Goal: Task Accomplishment & Management: Complete application form

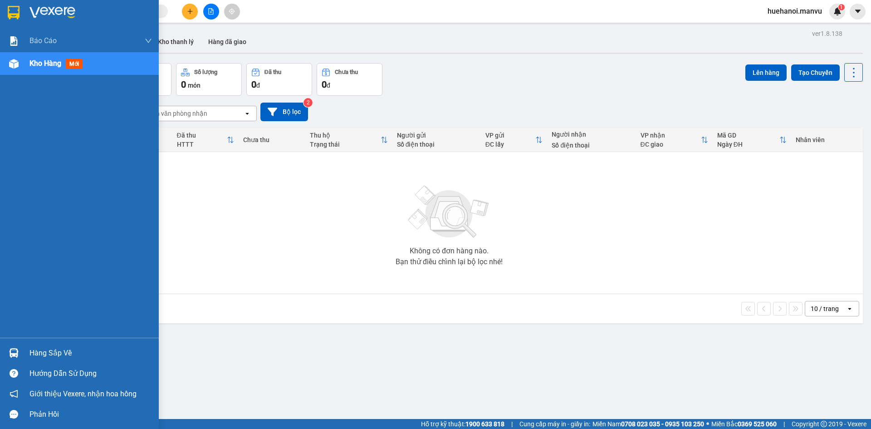
click at [54, 355] on div "Hàng sắp về" at bounding box center [90, 353] width 122 height 14
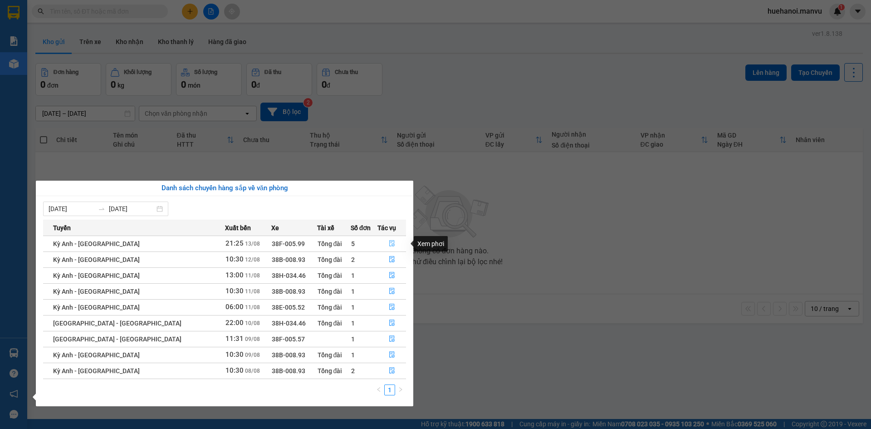
click at [389, 241] on icon "file-done" at bounding box center [392, 243] width 6 height 6
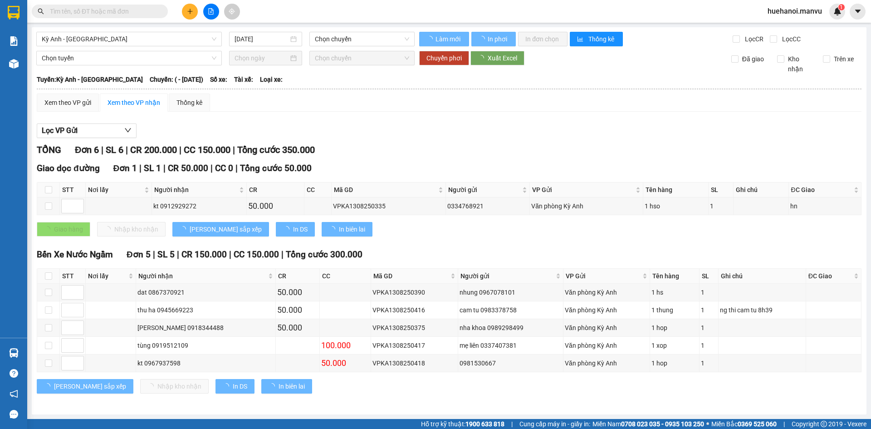
type input "[DATE]"
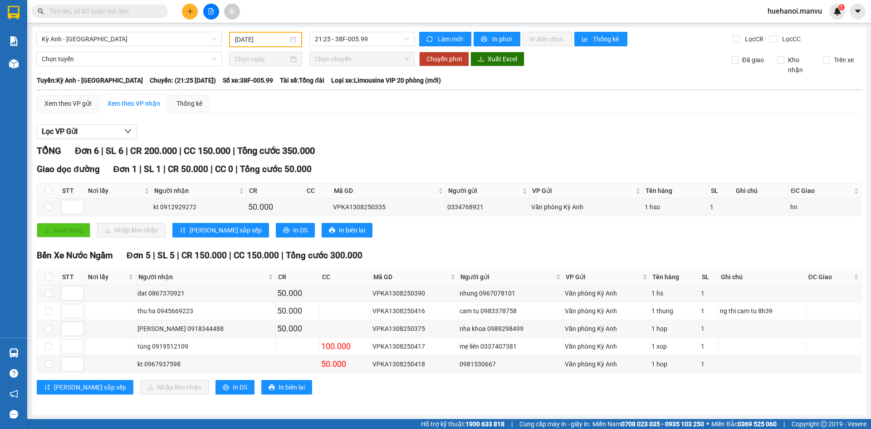
click at [852, 411] on div "Kỳ Anh - [GEOGRAPHIC_DATA] [DATE] 21:25 - 38F-005.99 Làm mới In phơi In đơn chọ…" at bounding box center [449, 221] width 835 height 388
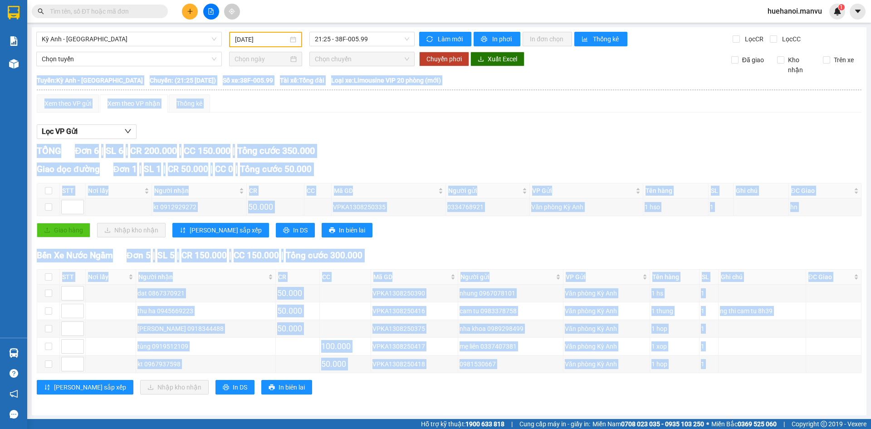
click at [852, 411] on div "Kỳ Anh - [GEOGRAPHIC_DATA] [DATE] 21:25 - 38F-005.99 Làm mới In phơi In đơn chọ…" at bounding box center [449, 221] width 835 height 388
click at [851, 411] on div "Kỳ Anh - [GEOGRAPHIC_DATA] [DATE] 21:25 - 38F-005.99 Làm mới In phơi In đơn chọ…" at bounding box center [449, 221] width 835 height 388
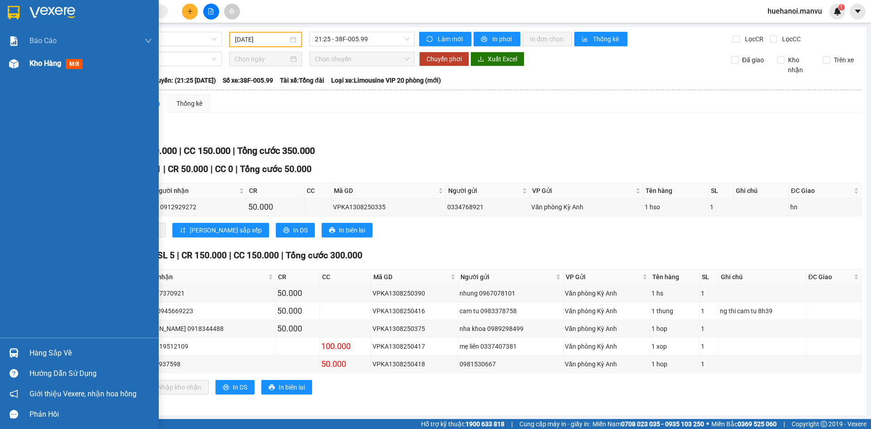
click at [52, 63] on span "Kho hàng" at bounding box center [45, 63] width 32 height 9
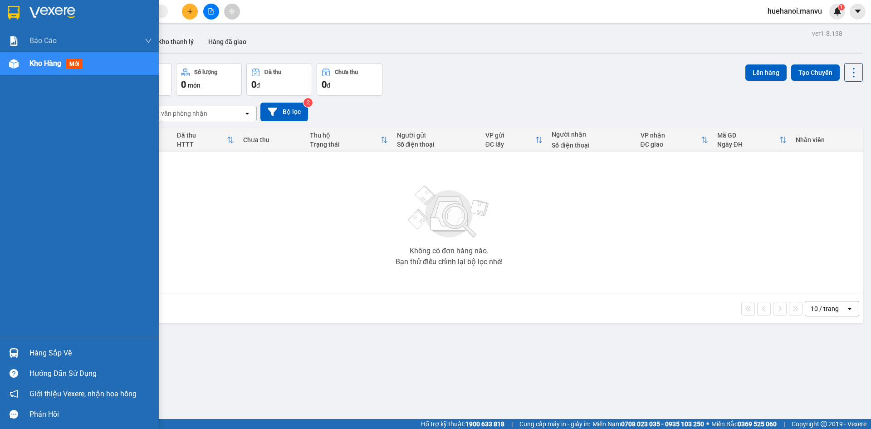
click at [53, 352] on div "Hàng sắp về" at bounding box center [90, 353] width 122 height 14
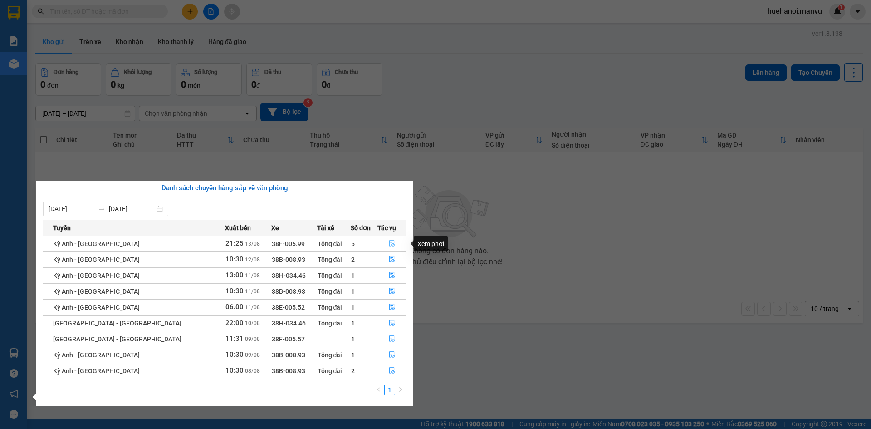
click at [389, 242] on icon "file-done" at bounding box center [392, 243] width 6 height 6
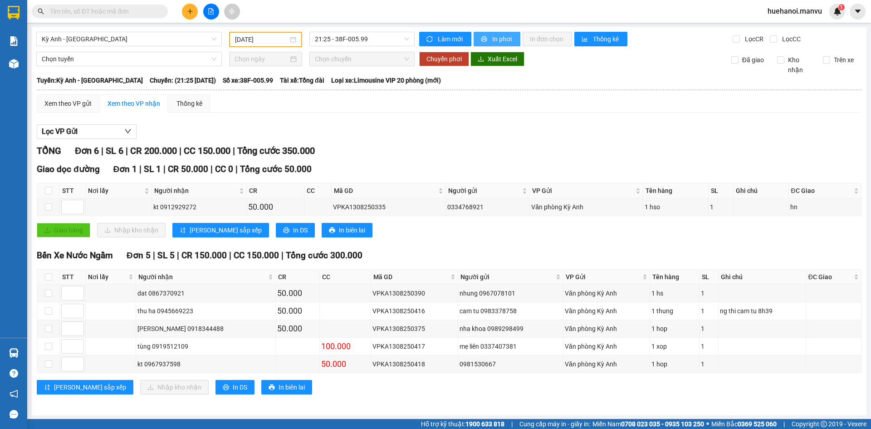
click at [495, 39] on span "In phơi" at bounding box center [502, 39] width 21 height 10
click at [117, 15] on input "text" at bounding box center [103, 11] width 107 height 10
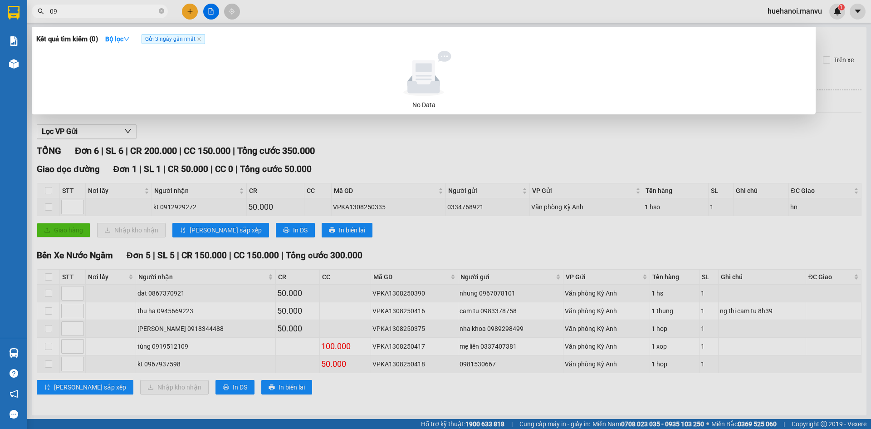
type input "0"
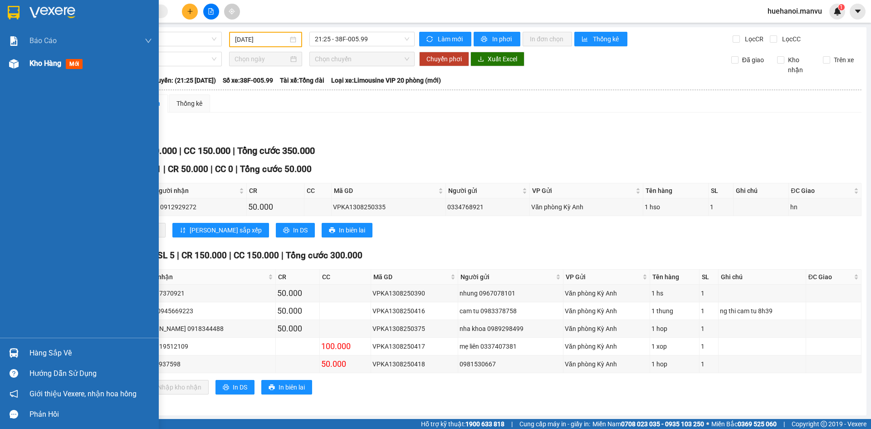
click at [53, 64] on span "Kho hàng" at bounding box center [45, 63] width 32 height 9
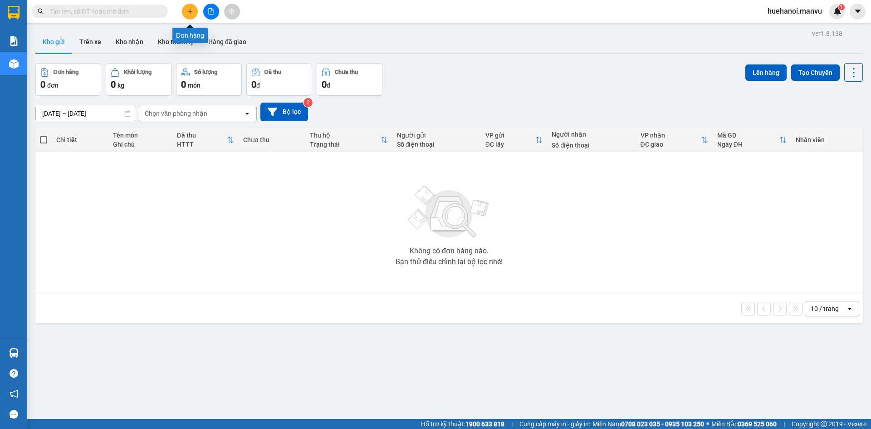
click at [190, 14] on icon "plus" at bounding box center [190, 11] width 0 height 5
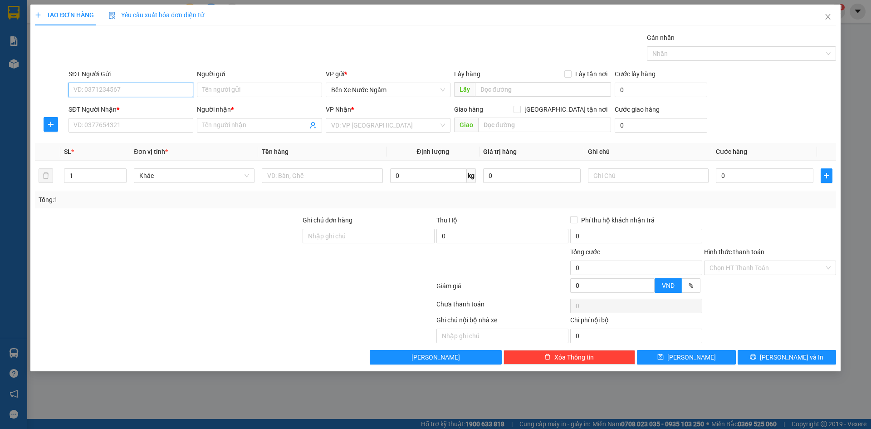
click at [148, 89] on input "SĐT Người Gửi" at bounding box center [130, 90] width 125 height 15
type input "0973055086"
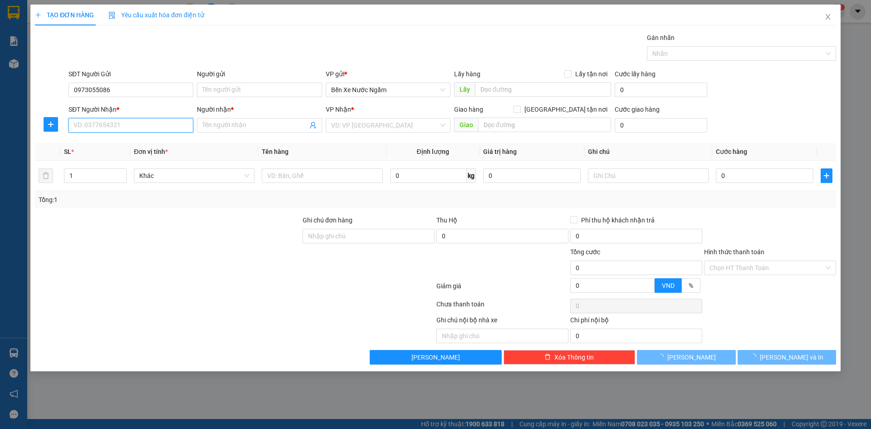
click at [172, 129] on input "SĐT Người Nhận *" at bounding box center [130, 125] width 125 height 15
type input "0974678020"
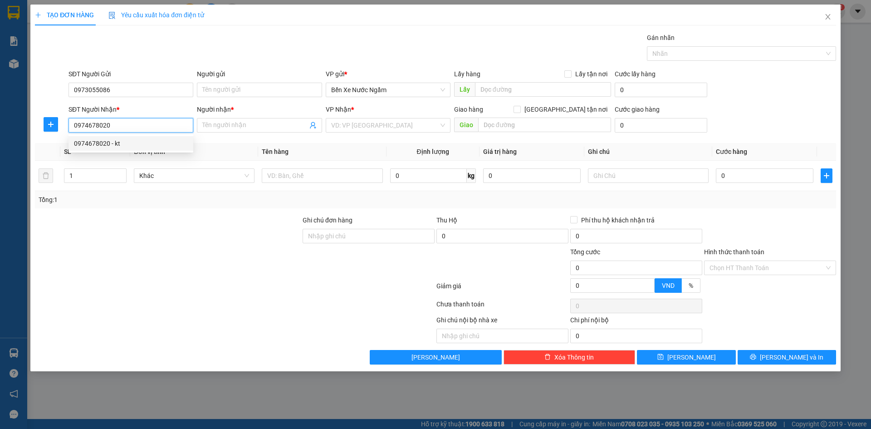
click at [106, 143] on div "0974678020 - kt" at bounding box center [131, 143] width 114 height 10
type input "kt"
type input "fo"
type input "0974678020"
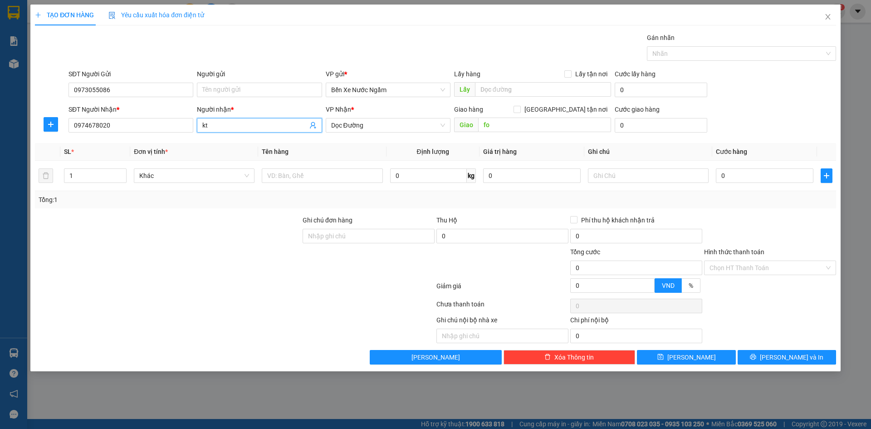
click at [242, 126] on input "kt" at bounding box center [254, 125] width 105 height 10
click at [372, 130] on span "Dọc Đường" at bounding box center [388, 125] width 114 height 14
type input "kt 0384179194"
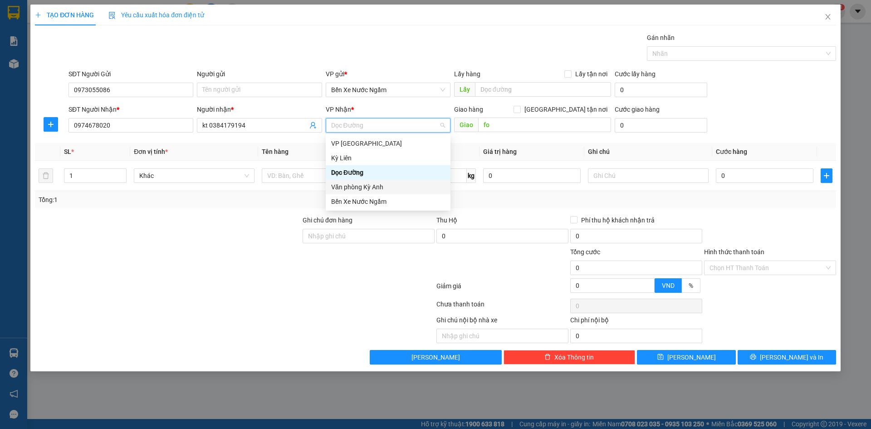
click at [372, 190] on div "Văn phòng Kỳ Anh" at bounding box center [388, 187] width 114 height 10
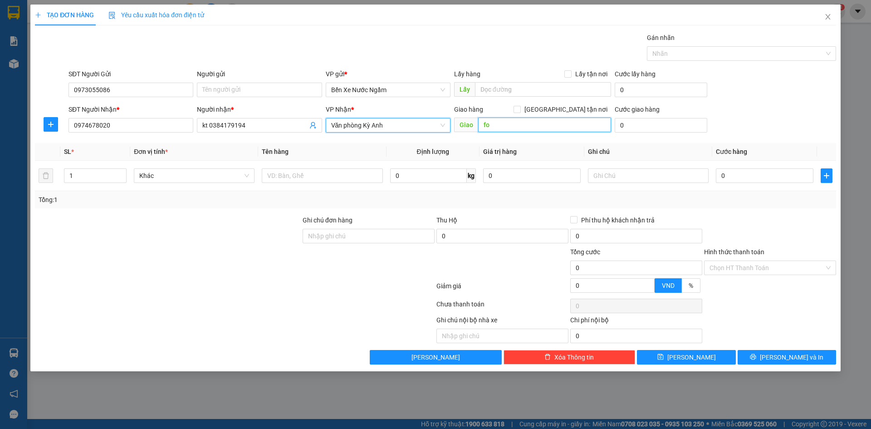
click at [503, 126] on input "fo" at bounding box center [544, 124] width 133 height 15
type input "ngã fo"
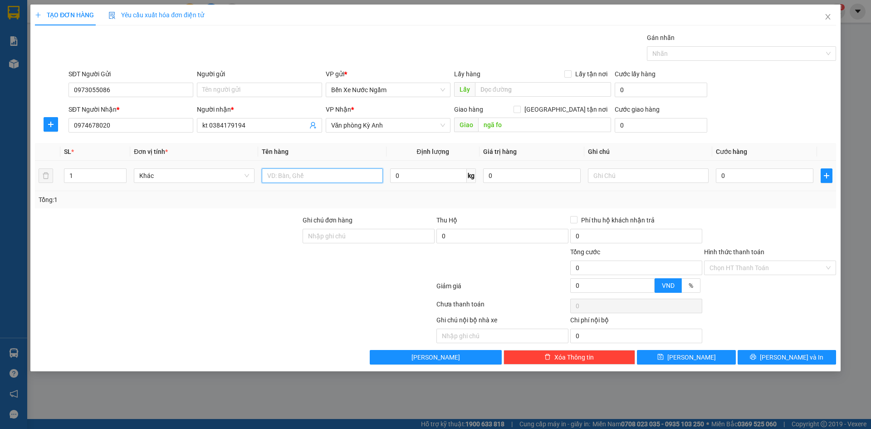
click at [290, 181] on input "text" at bounding box center [322, 175] width 121 height 15
type input "1 máy"
click at [744, 173] on input "0" at bounding box center [765, 175] width 98 height 15
type input "1"
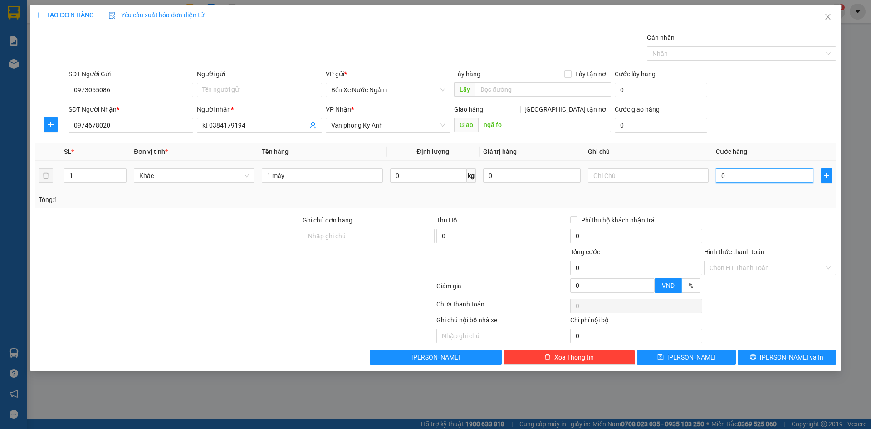
type input "1"
type input "15"
type input "150"
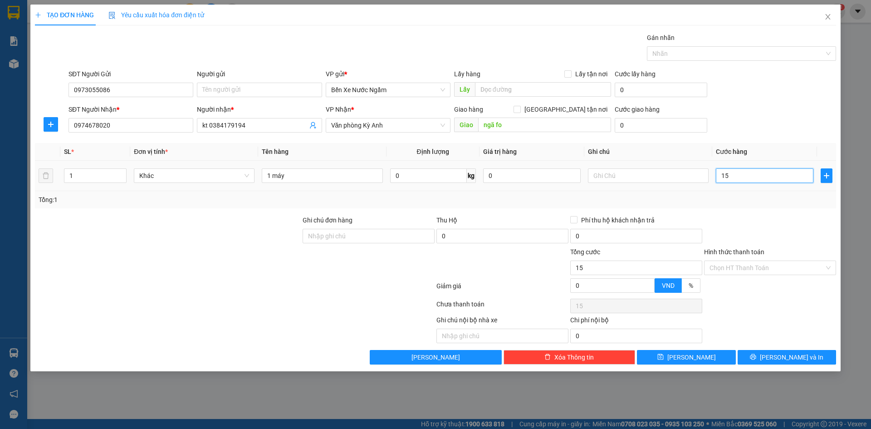
type input "150"
type input "1.500"
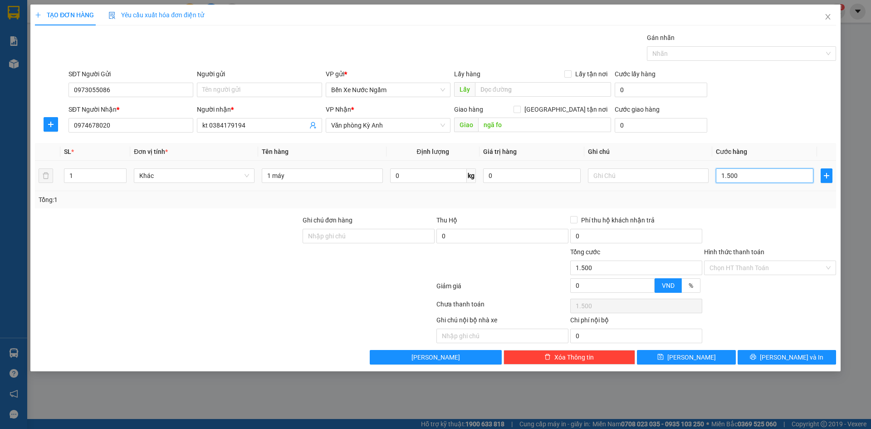
type input "15.000"
type input "150.000"
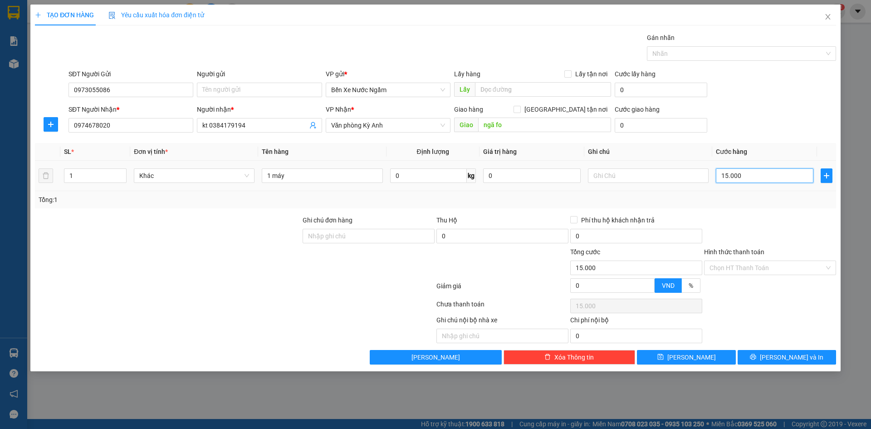
type input "150.000"
click at [737, 270] on input "Hình thức thanh toán" at bounding box center [766, 268] width 115 height 14
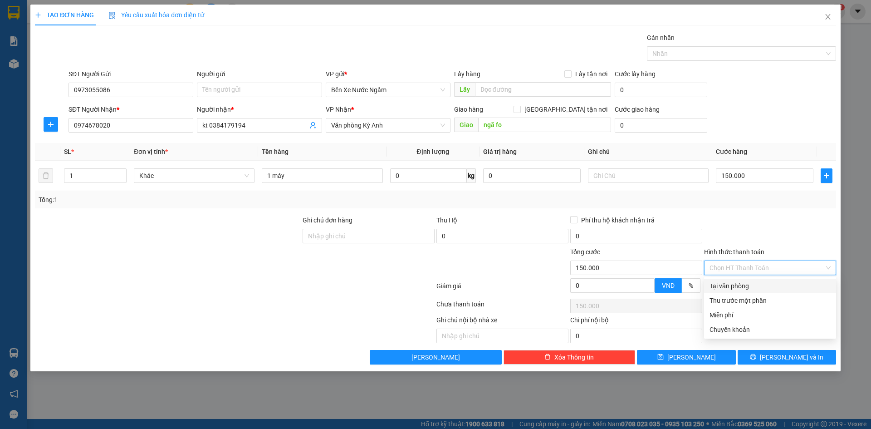
click at [735, 284] on div "Tại văn phòng" at bounding box center [769, 286] width 121 height 10
type input "0"
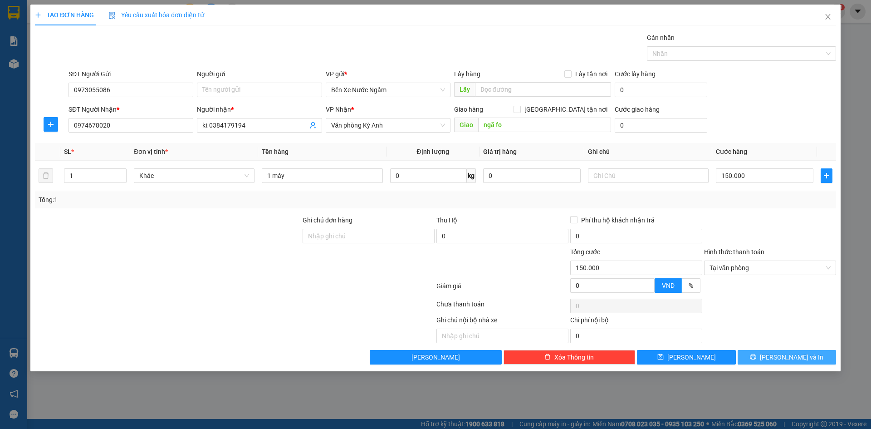
drag, startPoint x: 757, startPoint y: 356, endPoint x: 761, endPoint y: 354, distance: 4.7
click at [760, 355] on button "[PERSON_NAME] và In" at bounding box center [787, 357] width 98 height 15
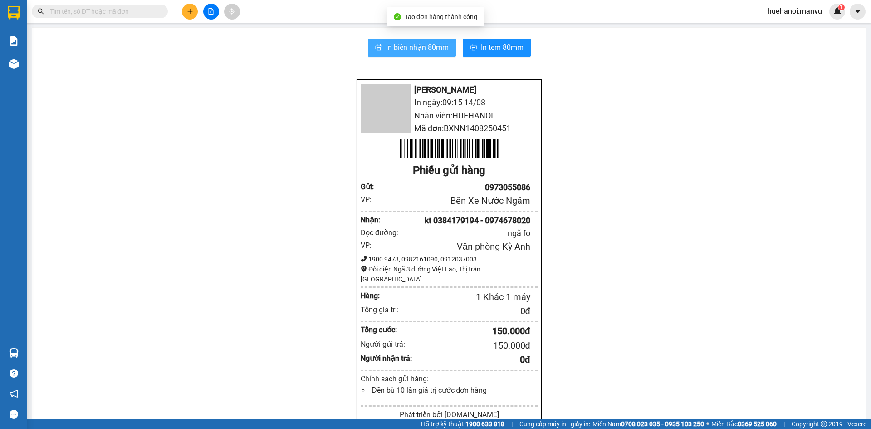
click at [412, 39] on button "In biên nhận 80mm" at bounding box center [412, 48] width 88 height 18
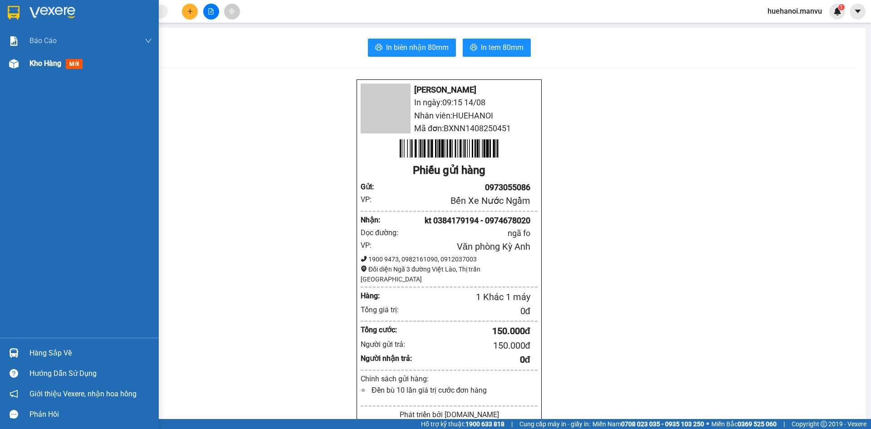
click at [43, 59] on span "Kho hàng" at bounding box center [45, 63] width 32 height 9
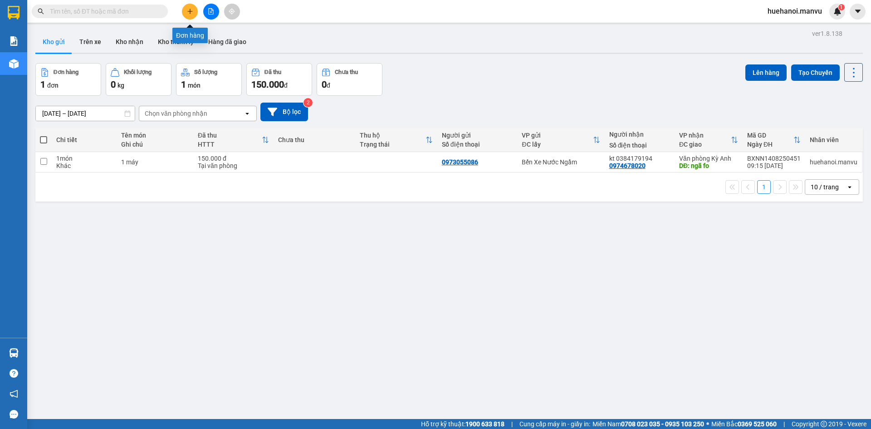
click at [189, 13] on icon "plus" at bounding box center [190, 11] width 6 height 6
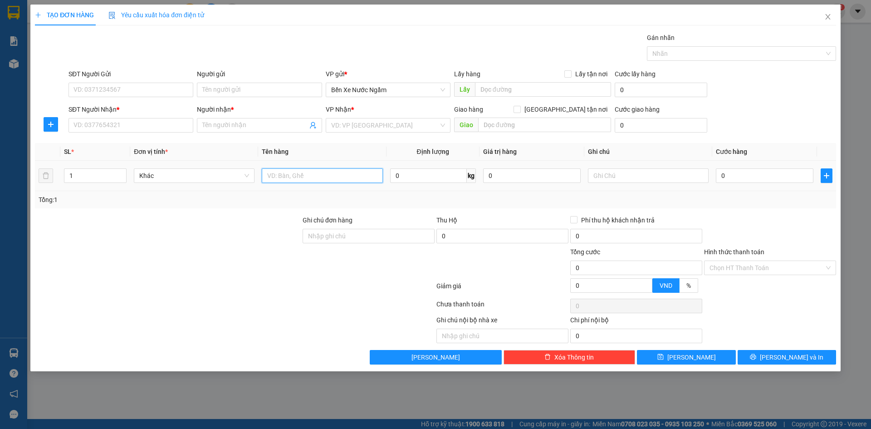
click at [285, 174] on input "text" at bounding box center [322, 175] width 121 height 15
type input "1 Kiện sơn"
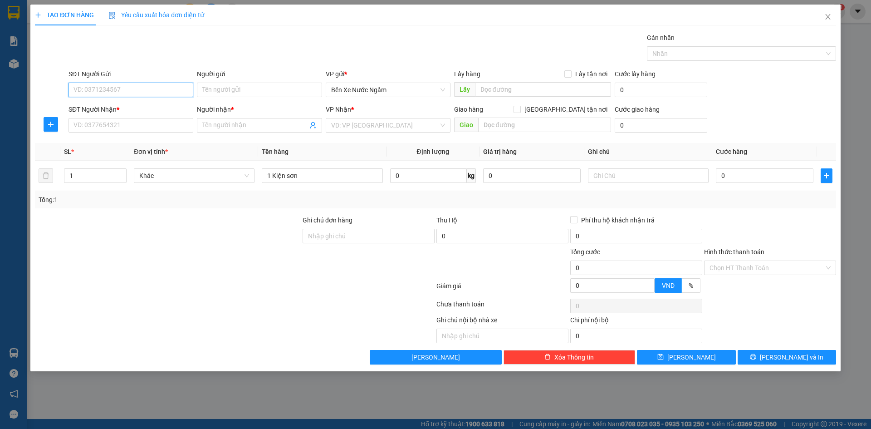
click at [142, 93] on input "SĐT Người Gửi" at bounding box center [130, 90] width 125 height 15
click at [142, 93] on input "357" at bounding box center [130, 90] width 125 height 15
click at [142, 107] on div "0976977357 - pho tri giá ko báo" at bounding box center [131, 108] width 114 height 10
type input "0976977357"
type input "pho tri giá ko báo"
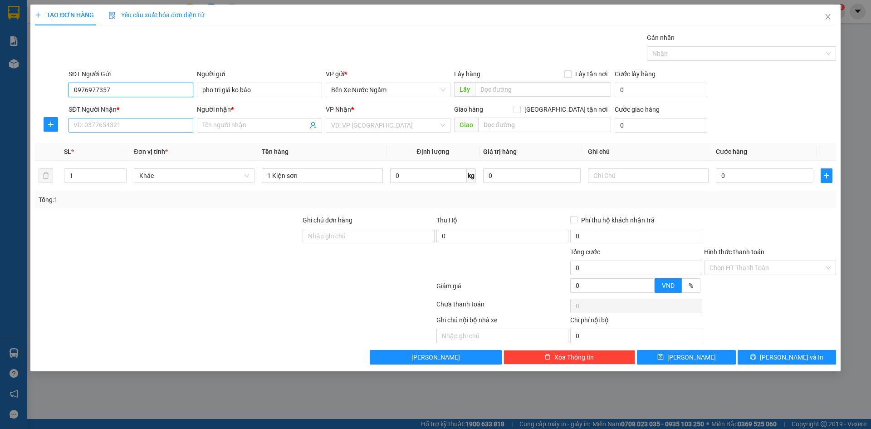
type input "0976977357"
click at [147, 124] on input "SĐT Người Nhận *" at bounding box center [130, 125] width 125 height 15
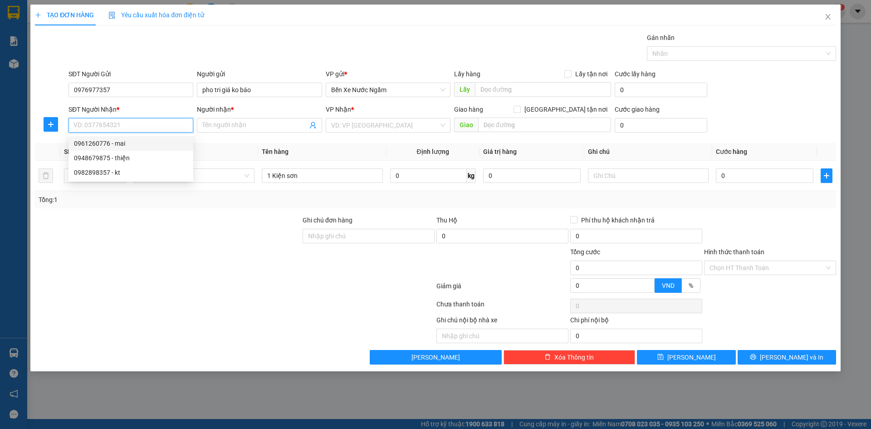
click at [125, 143] on div "0961260776 - mai" at bounding box center [131, 143] width 114 height 10
type input "0961260776"
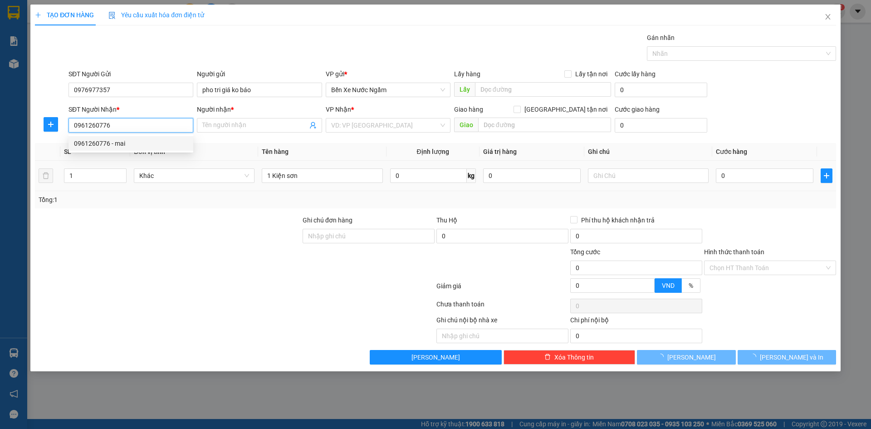
type input "mai"
type input "kỳ phuong"
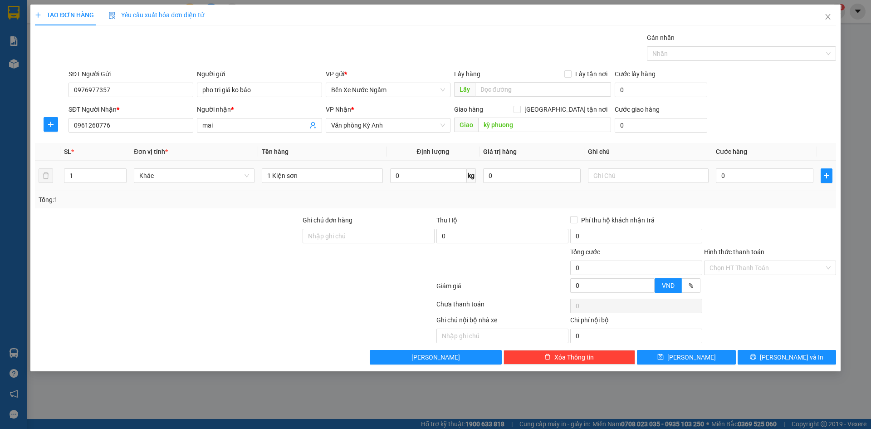
click at [762, 183] on div "0" at bounding box center [765, 175] width 98 height 18
click at [761, 180] on input "0" at bounding box center [765, 175] width 98 height 15
type input "5"
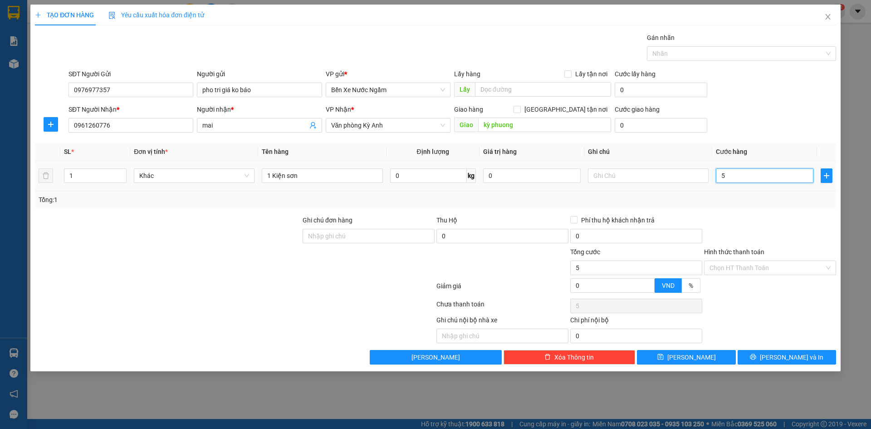
type input "50"
type input "500"
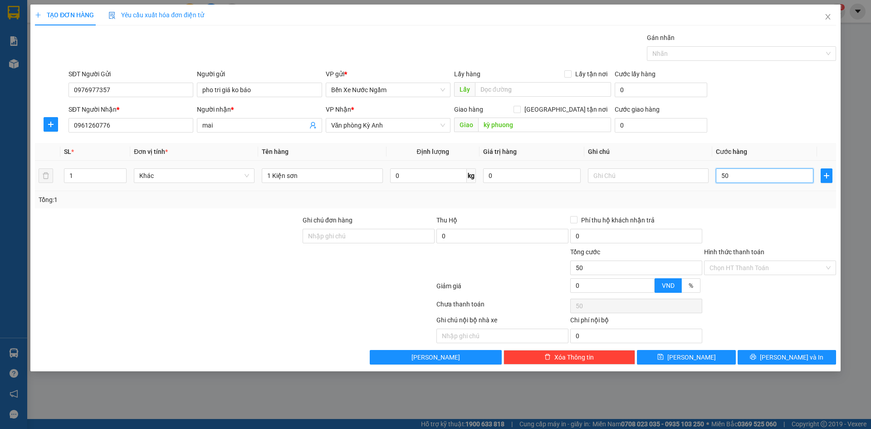
type input "500"
type input "5.000"
type input "50.000"
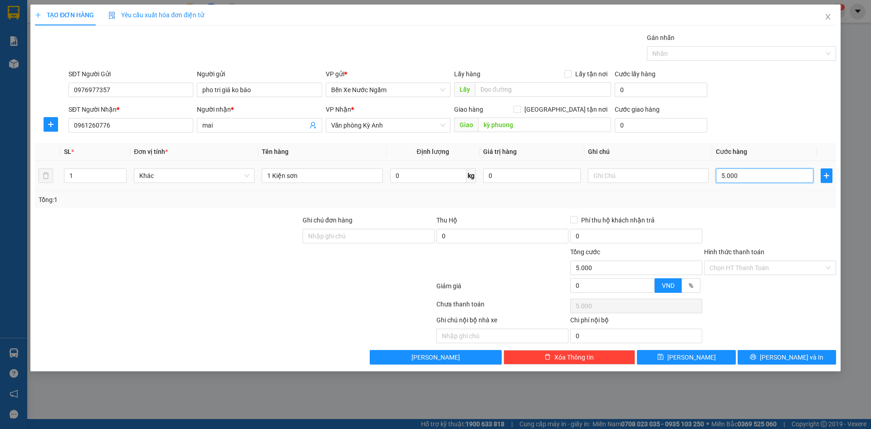
type input "50.000"
click at [760, 349] on div "Transit Pickup Surcharge Ids Transit Deliver Surcharge Ids Transit Deliver Surc…" at bounding box center [435, 199] width 801 height 332
click at [762, 349] on div "Transit Pickup Surcharge Ids Transit Deliver Surcharge Ids Transit Deliver Surc…" at bounding box center [435, 199] width 801 height 332
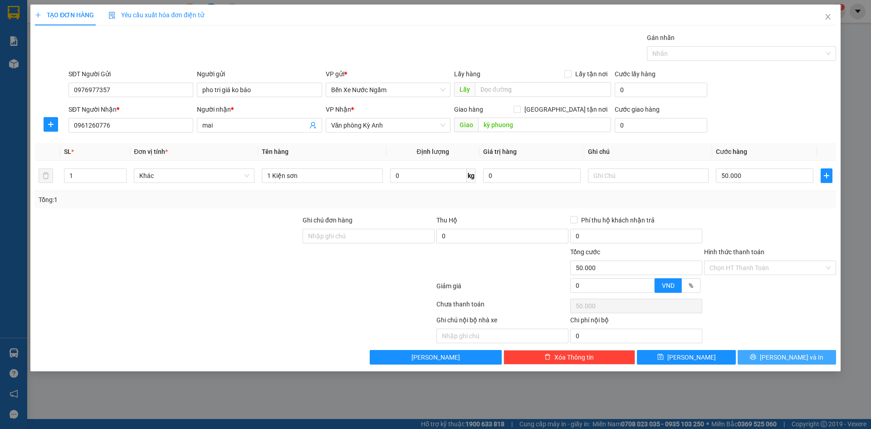
click at [762, 356] on button "[PERSON_NAME] và In" at bounding box center [787, 357] width 98 height 15
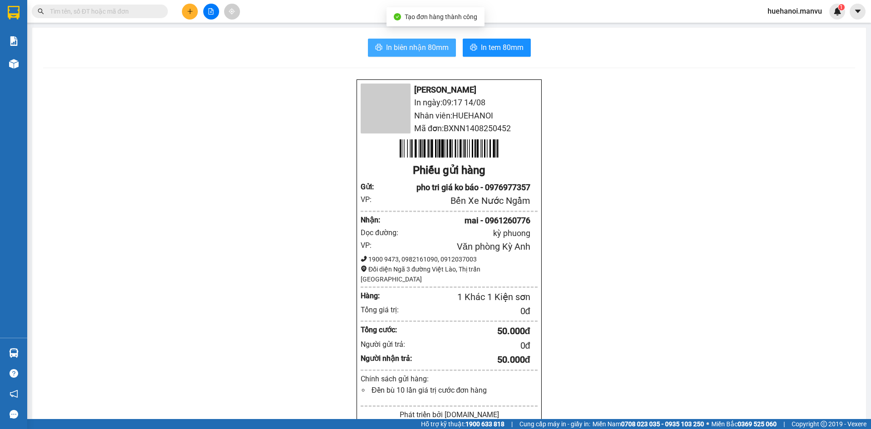
click at [420, 45] on span "In biên nhận 80mm" at bounding box center [417, 47] width 63 height 11
click at [668, 375] on div "Mận Vũ In ngày: 09:17 [DATE] Nhân viên: HUEHANOI Mã đơn: BXNN1408250452 Phiếu g…" at bounding box center [449, 370] width 812 height 583
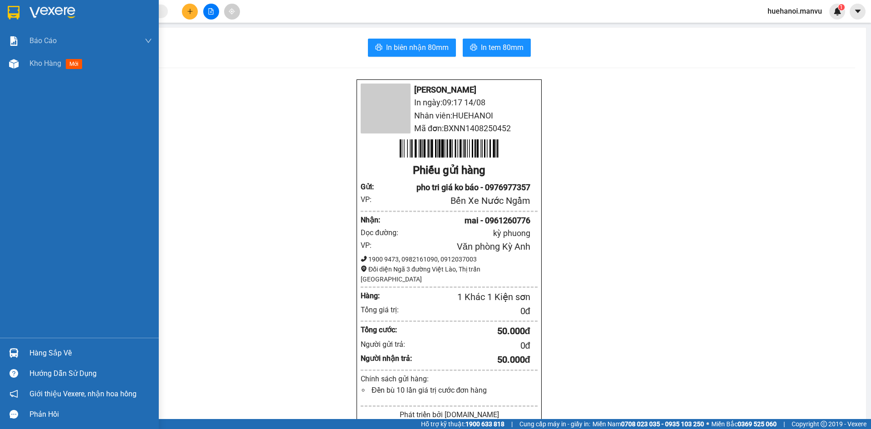
click at [42, 125] on div "Báo cáo 1. Chi tiết đơn hàng toàn nhà xe 2. Báo cáo doanh thu các văn phòng ( k…" at bounding box center [79, 183] width 159 height 308
click at [78, 137] on div "Báo cáo 1. Chi tiết đơn hàng toàn nhà xe 2. Báo cáo doanh thu các văn phòng ( k…" at bounding box center [79, 183] width 159 height 308
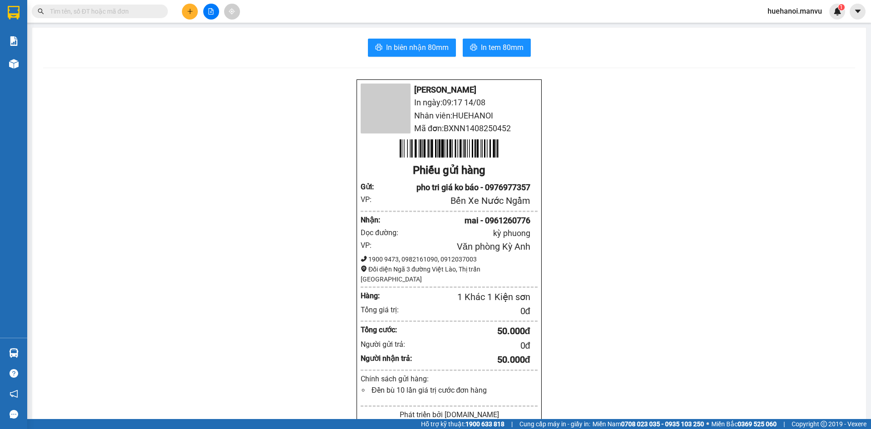
click at [190, 14] on icon "plus" at bounding box center [190, 11] width 6 height 6
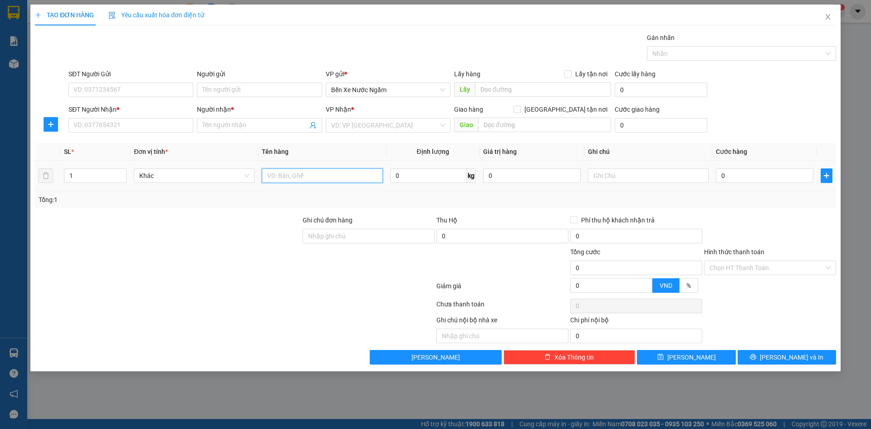
click at [318, 170] on input "text" at bounding box center [322, 175] width 121 height 15
type input "1 hồ so"
click at [165, 127] on input "SĐT Người Nhận *" at bounding box center [130, 125] width 125 height 15
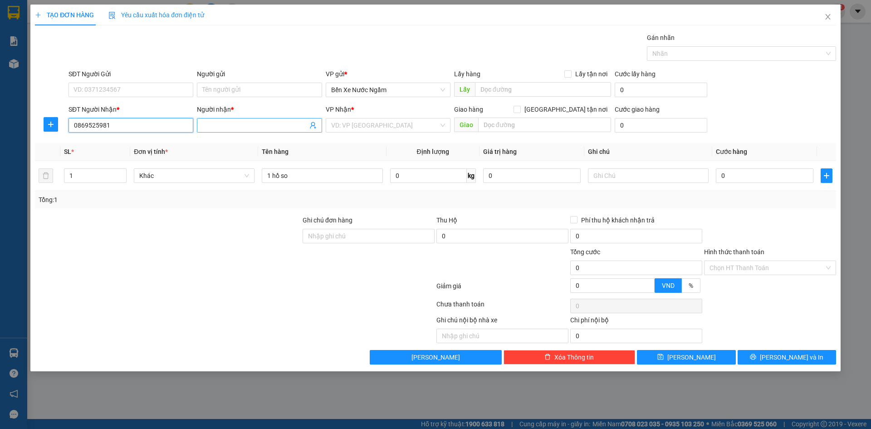
type input "0869525981"
click at [217, 127] on input "Người nhận *" at bounding box center [254, 125] width 105 height 10
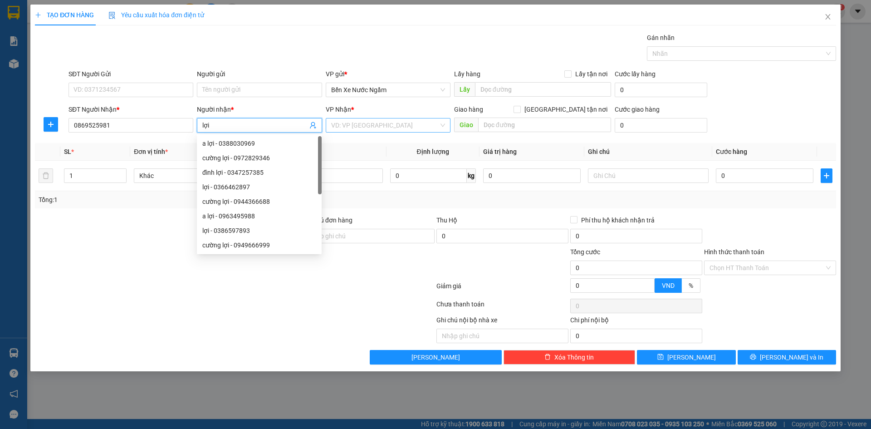
type input "lợi"
click at [362, 121] on input "search" at bounding box center [385, 125] width 108 height 14
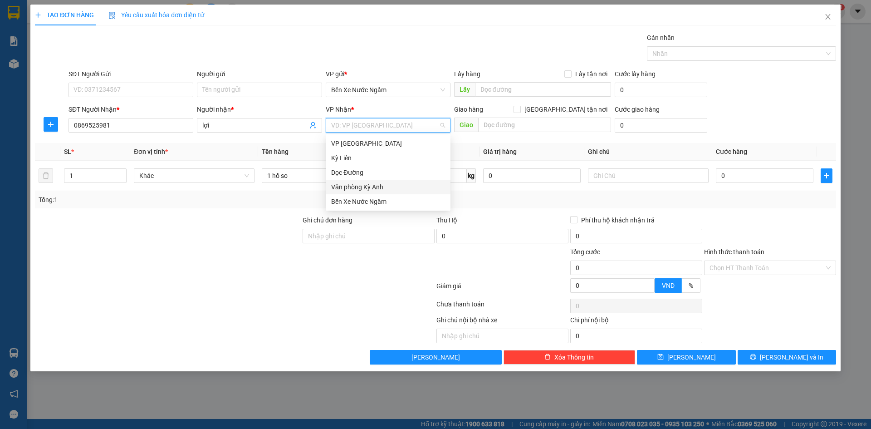
click at [382, 186] on div "Văn phòng Kỳ Anh" at bounding box center [388, 187] width 114 height 10
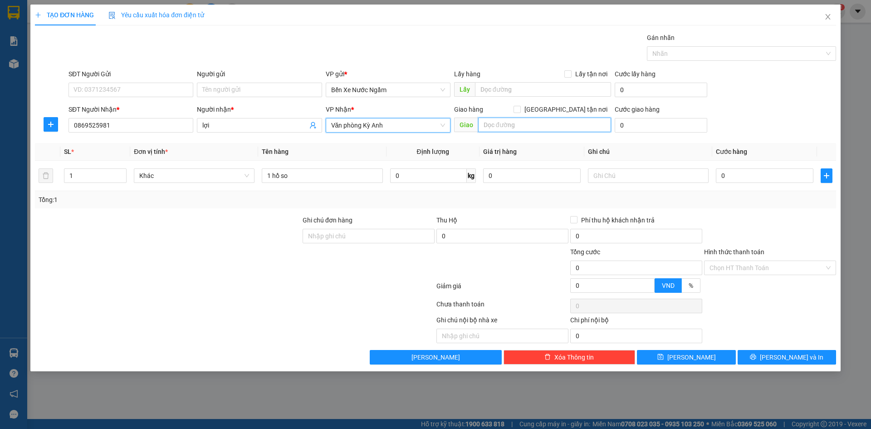
click at [523, 120] on input "text" at bounding box center [544, 124] width 133 height 15
type input "fo"
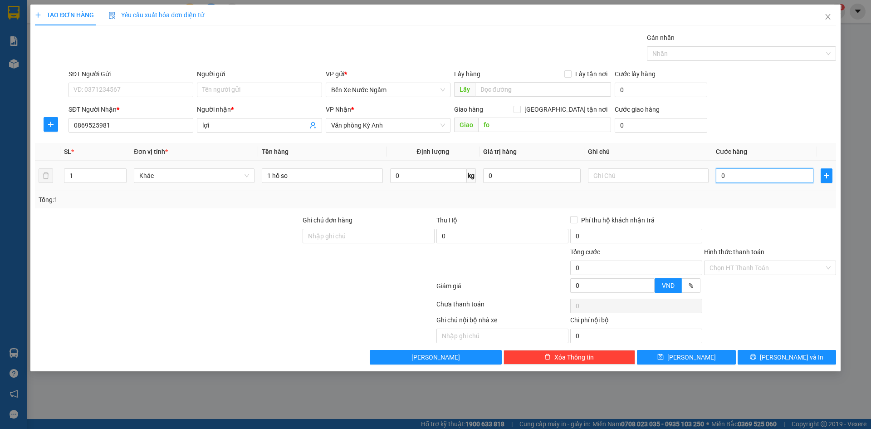
click at [746, 171] on input "0" at bounding box center [765, 175] width 98 height 15
type input "5"
type input "50"
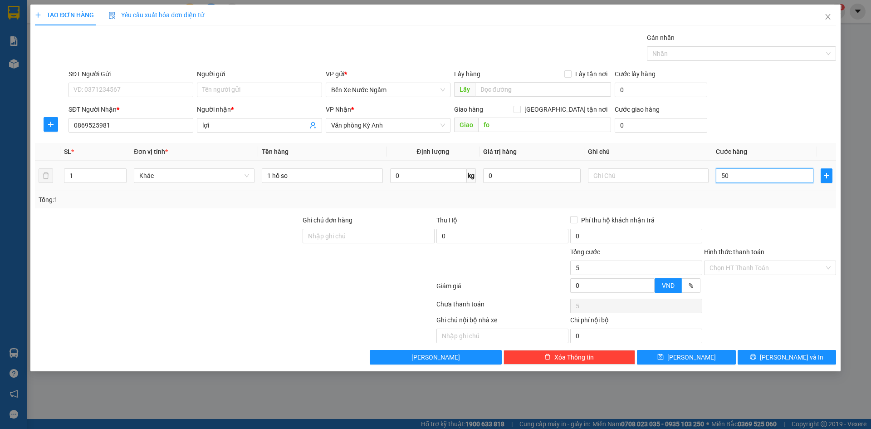
type input "50"
type input "500"
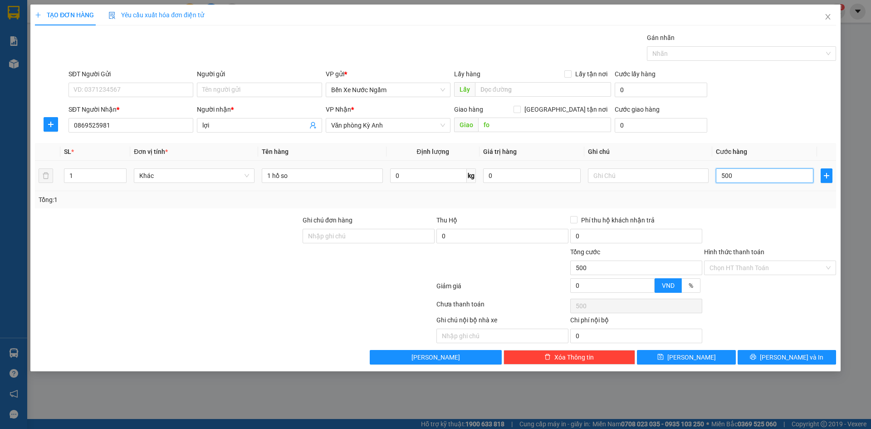
type input "5.000"
type input "50.000"
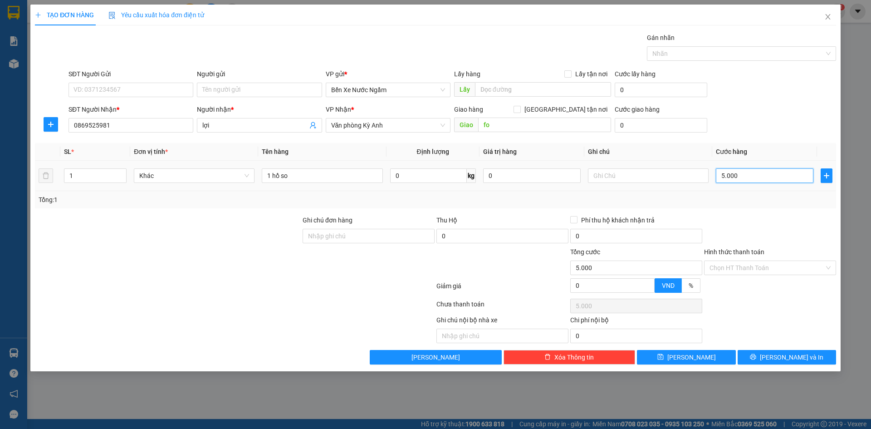
type input "50.000"
click at [134, 88] on input "SĐT Người Gửi" at bounding box center [130, 90] width 125 height 15
type input "0969385043"
click at [229, 98] on div "Người gửi Tên người gửi" at bounding box center [259, 85] width 125 height 32
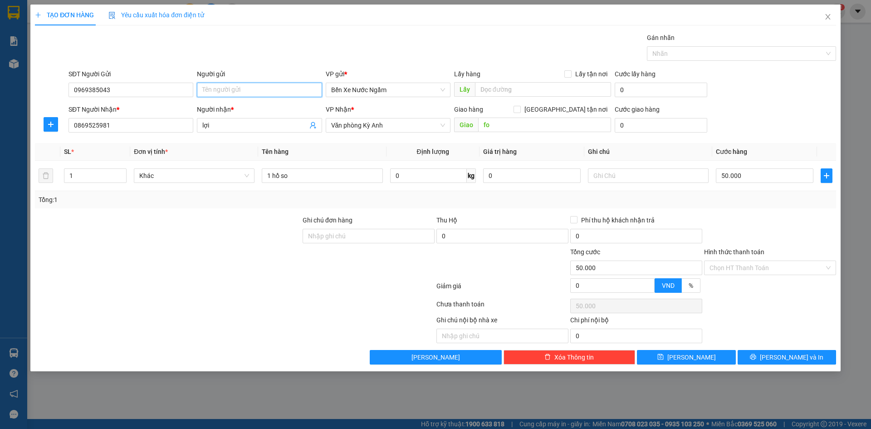
click at [230, 89] on input "Người gửi" at bounding box center [259, 90] width 125 height 15
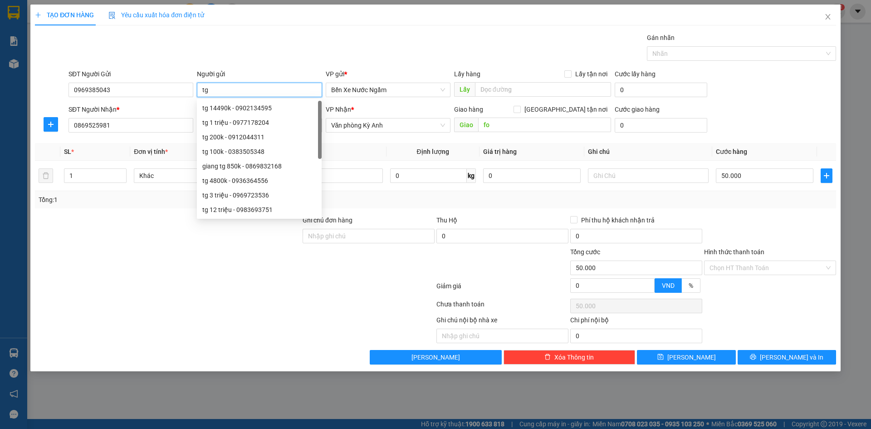
type input "t"
type input "tri giá ko báo"
click at [758, 279] on div "Giảm giá 0 VND %" at bounding box center [435, 288] width 803 height 18
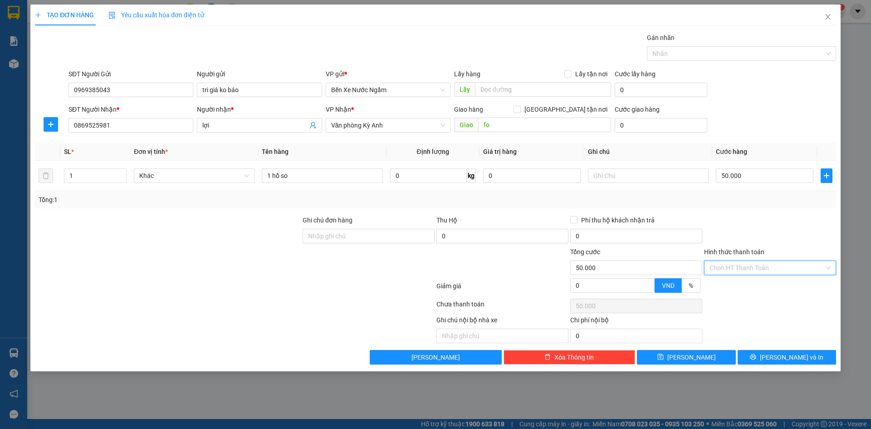
click at [757, 267] on input "Hình thức thanh toán" at bounding box center [766, 268] width 115 height 14
click at [748, 290] on div "Tại văn phòng" at bounding box center [769, 286] width 121 height 10
type input "0"
click at [757, 356] on button "[PERSON_NAME] và In" at bounding box center [787, 357] width 98 height 15
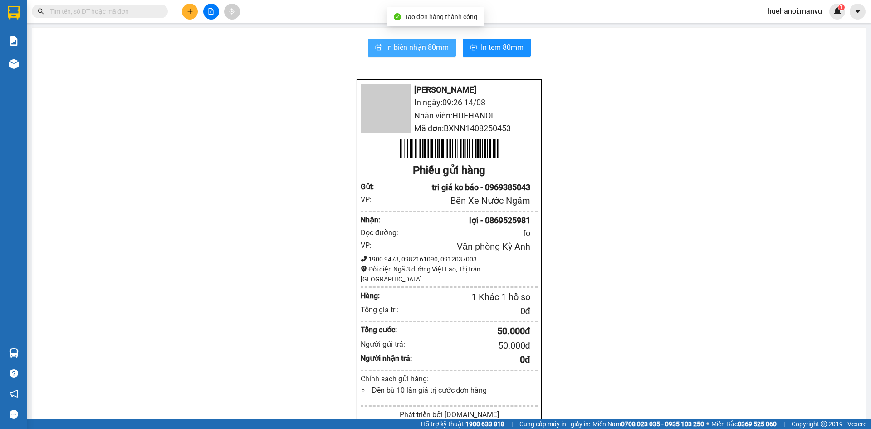
click at [401, 51] on span "In biên nhận 80mm" at bounding box center [417, 47] width 63 height 11
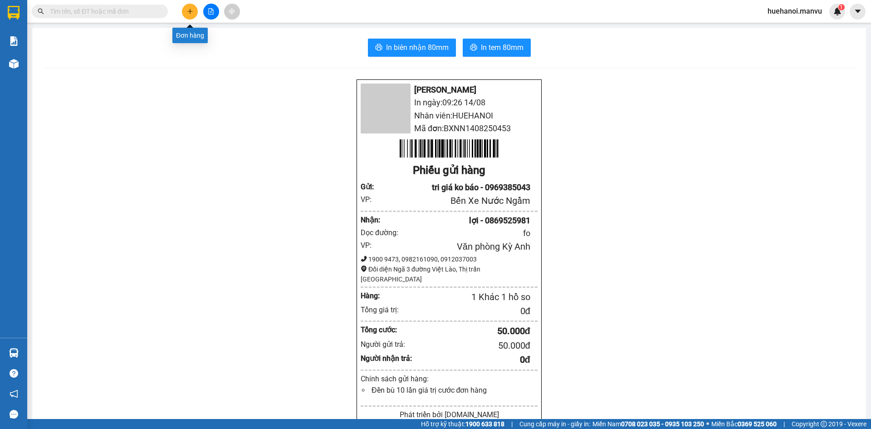
click at [187, 10] on icon "plus" at bounding box center [190, 11] width 6 height 6
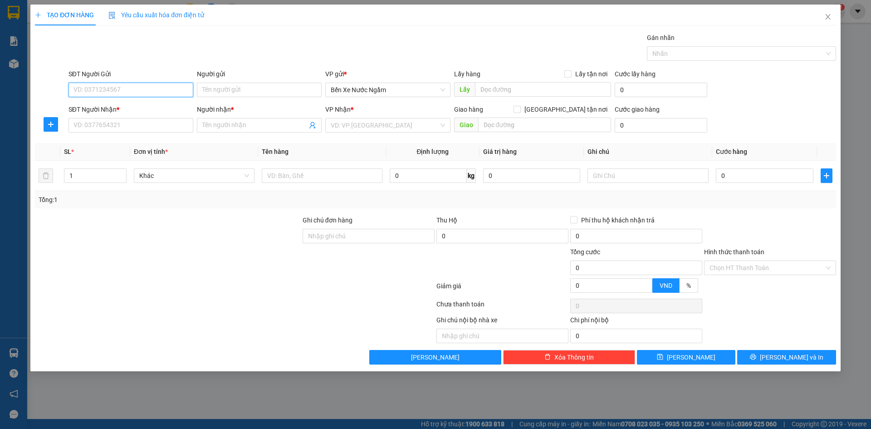
click at [137, 92] on input "SĐT Người Gửi" at bounding box center [130, 90] width 125 height 15
type input "0968362685"
click at [128, 112] on div "0968362685 - tri giá ko báo" at bounding box center [131, 108] width 114 height 10
type input "tri giá ko báo"
type input "0968362685"
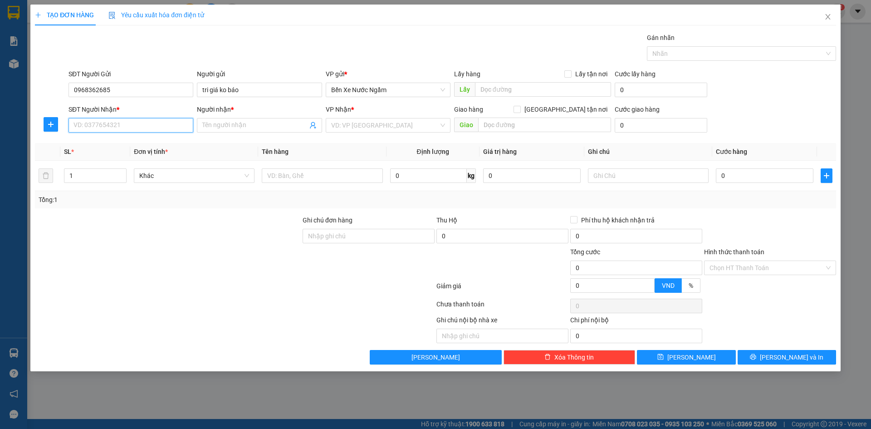
click at [120, 132] on input "SĐT Người Nhận *" at bounding box center [130, 125] width 125 height 15
click at [112, 142] on div "0356061939 - kt" at bounding box center [131, 143] width 114 height 10
type input "0356061939"
type input "kt"
type input "bích châu"
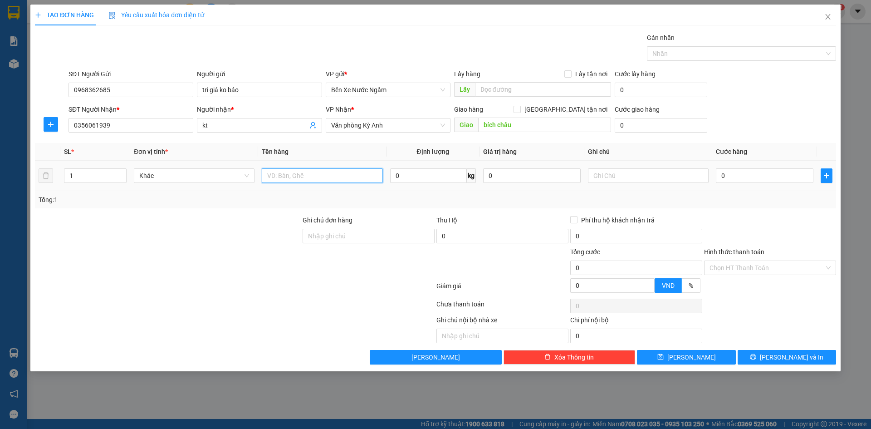
click at [290, 180] on input "text" at bounding box center [322, 175] width 121 height 15
type input "1 xốp"
click at [776, 179] on input "0" at bounding box center [765, 175] width 98 height 15
type input "1"
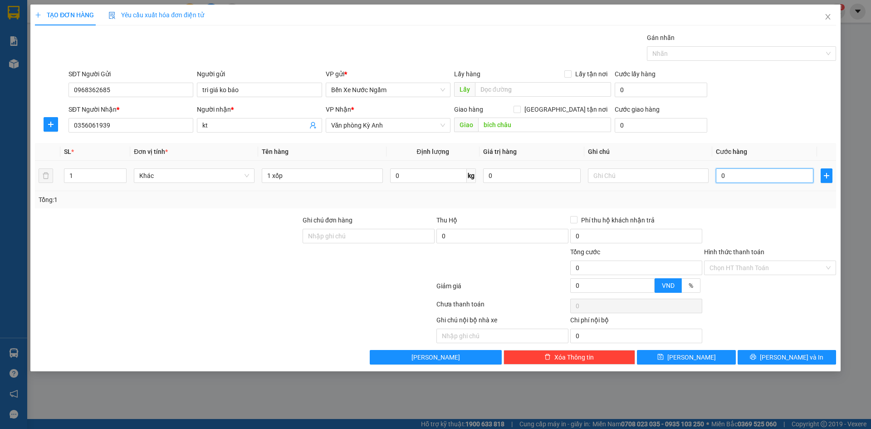
type input "1"
type input "10"
type input "100"
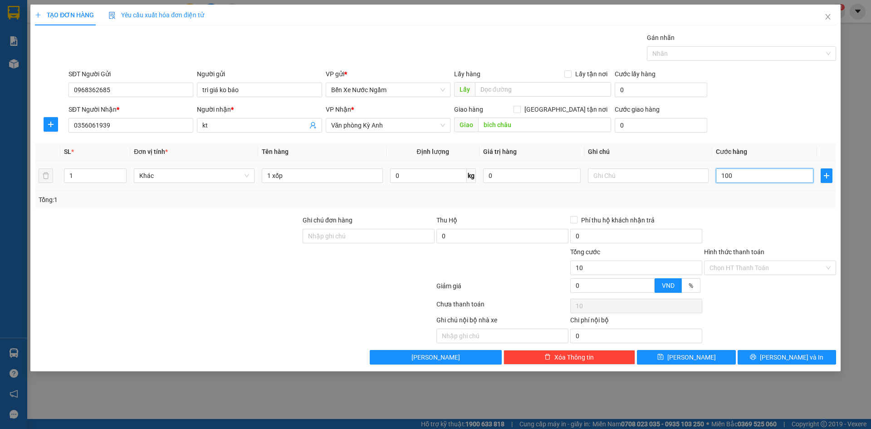
type input "100"
type input "1.000"
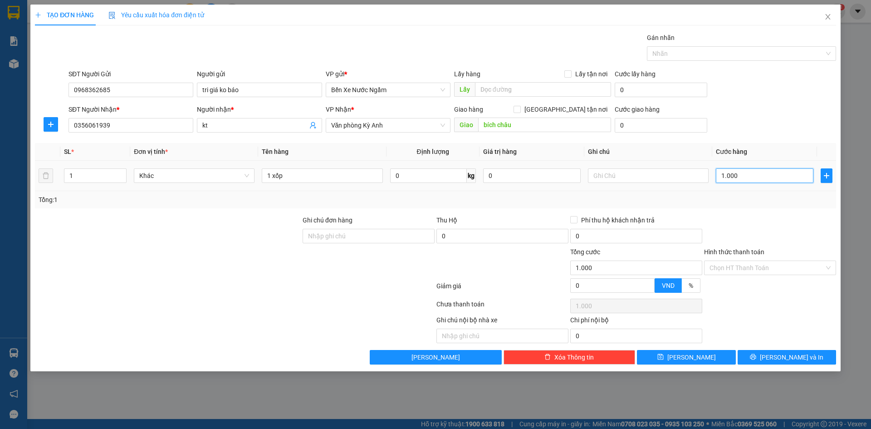
type input "10.000"
type input "100.000"
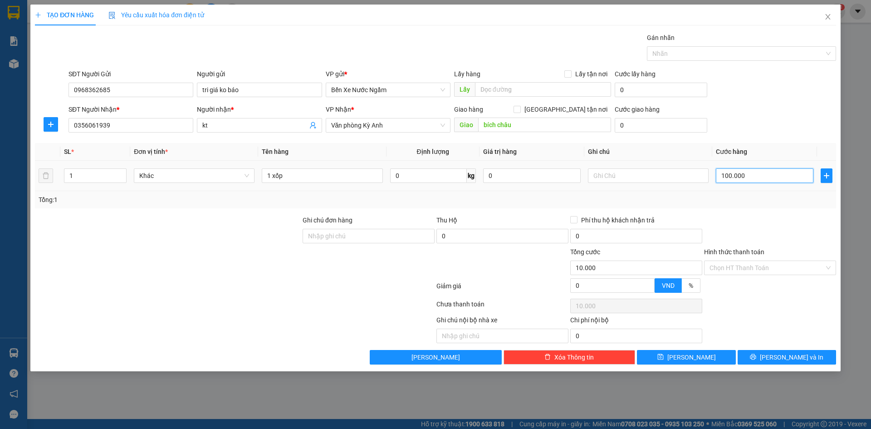
type input "100.000"
click at [761, 361] on button "[PERSON_NAME] và In" at bounding box center [787, 357] width 98 height 15
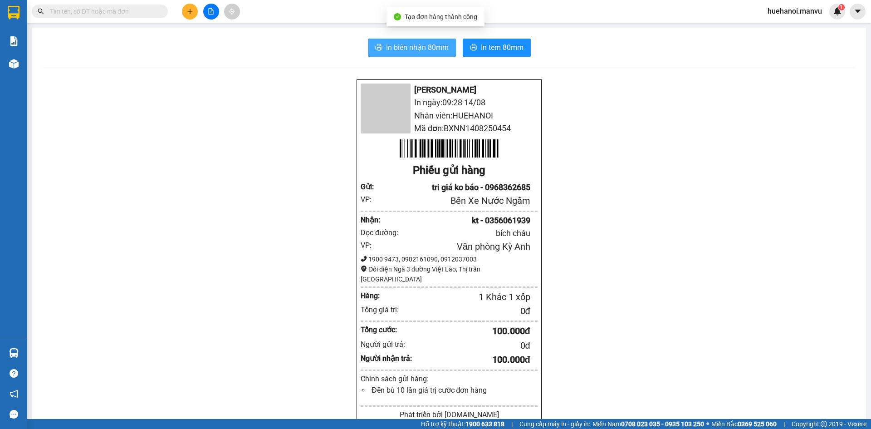
click at [421, 50] on span "In biên nhận 80mm" at bounding box center [417, 47] width 63 height 11
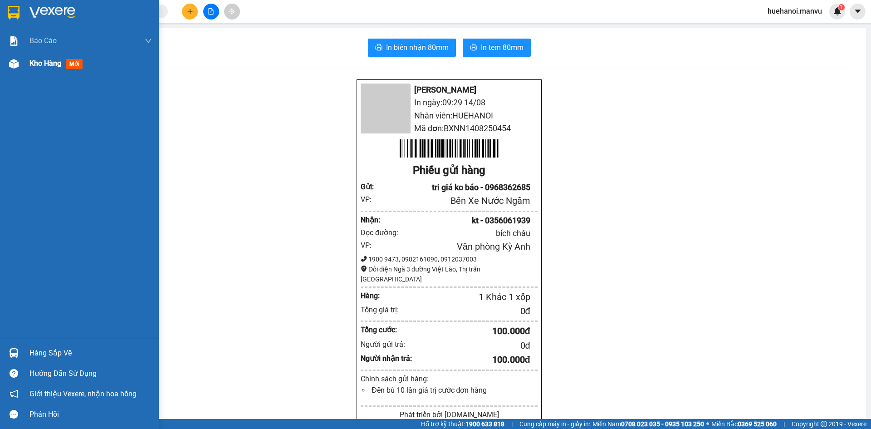
click at [43, 67] on span "Kho hàng" at bounding box center [45, 63] width 32 height 9
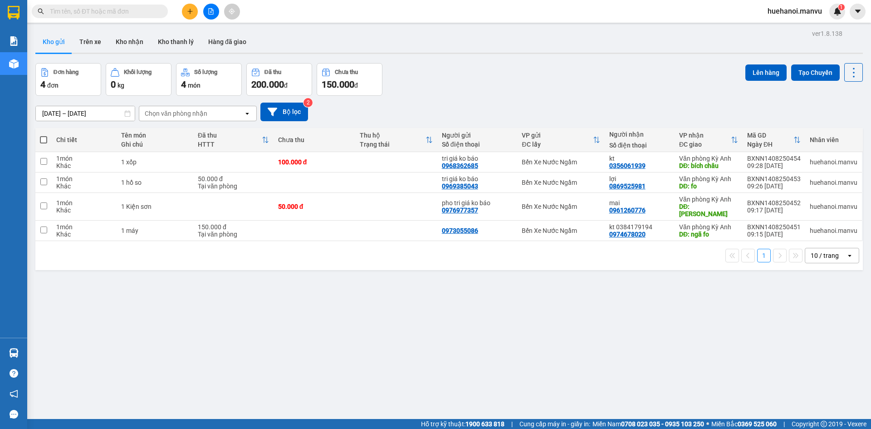
click at [188, 18] on button at bounding box center [190, 12] width 16 height 16
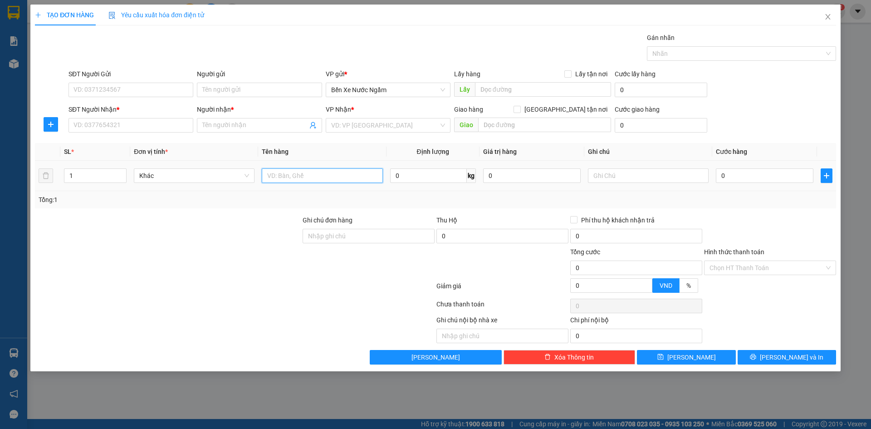
click at [320, 175] on input "text" at bounding box center [322, 175] width 121 height 15
type input "2 thùng rác"
click at [163, 93] on input "SĐT Người Gửi" at bounding box center [130, 90] width 125 height 15
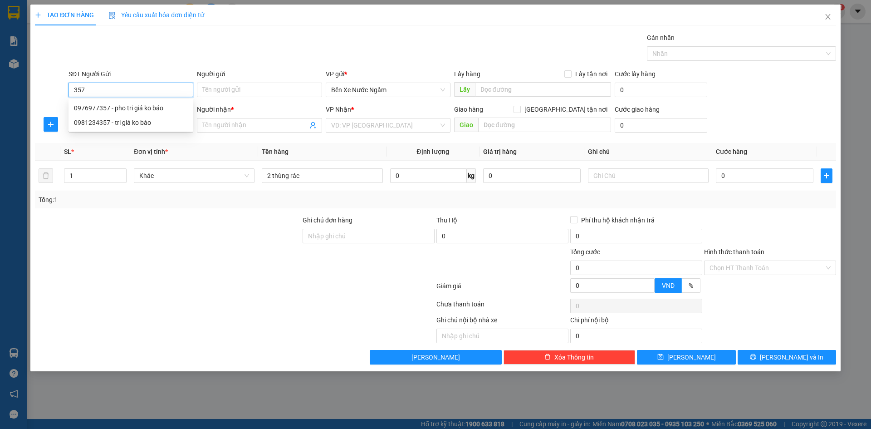
click at [156, 87] on input "357" at bounding box center [130, 90] width 125 height 15
click at [131, 111] on div "0976977357 - pho tri giá ko báo" at bounding box center [131, 108] width 114 height 10
type input "0976977357"
type input "pho tri giá ko báo"
type input "0976977357"
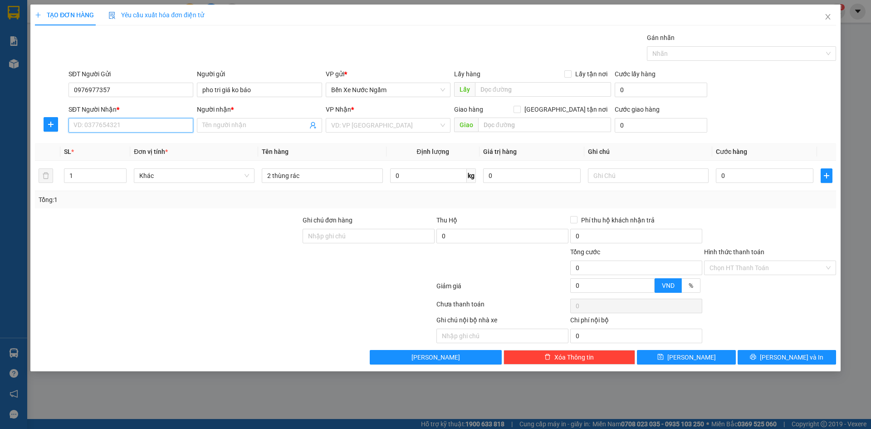
click at [131, 124] on input "SĐT Người Nhận *" at bounding box center [130, 125] width 125 height 15
click at [117, 147] on div "0961260776 - mai" at bounding box center [131, 143] width 114 height 10
type input "0961260776"
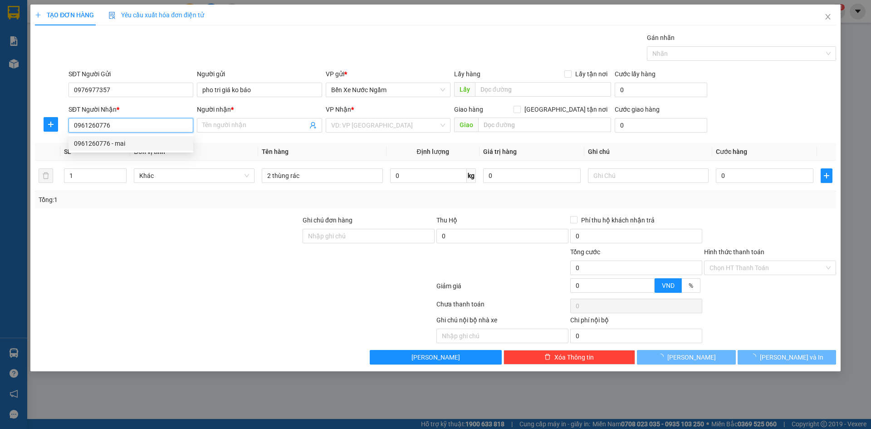
type input "mai"
type input "kỳ phuong"
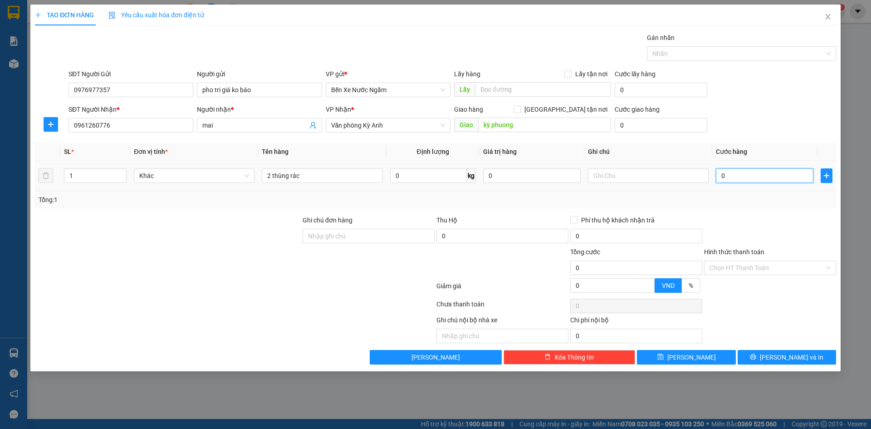
click at [758, 171] on input "0" at bounding box center [765, 175] width 98 height 15
type input "1"
type input "10"
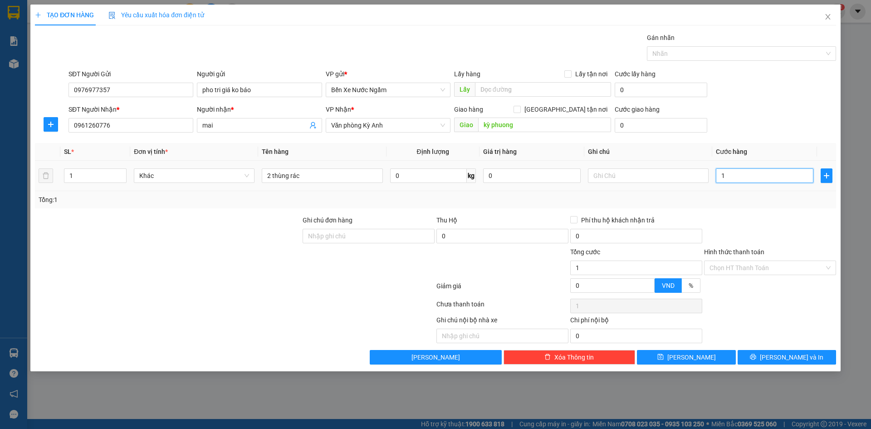
type input "10"
type input "100"
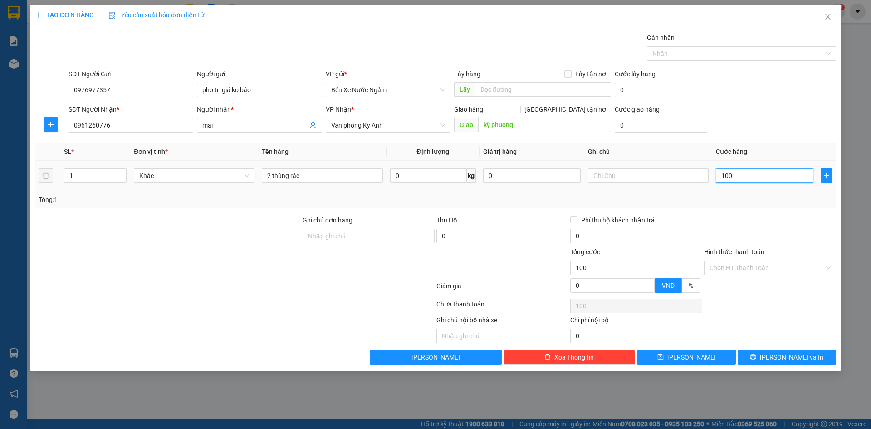
type input "1.000"
type input "10.000"
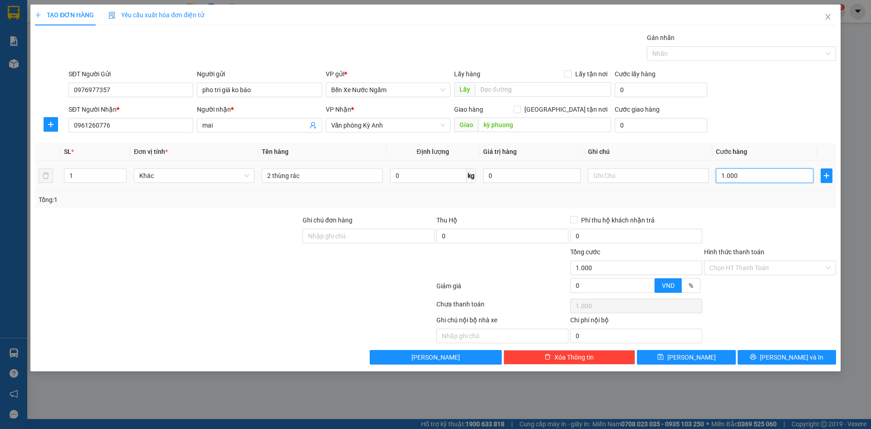
type input "10.000"
type input "100.000"
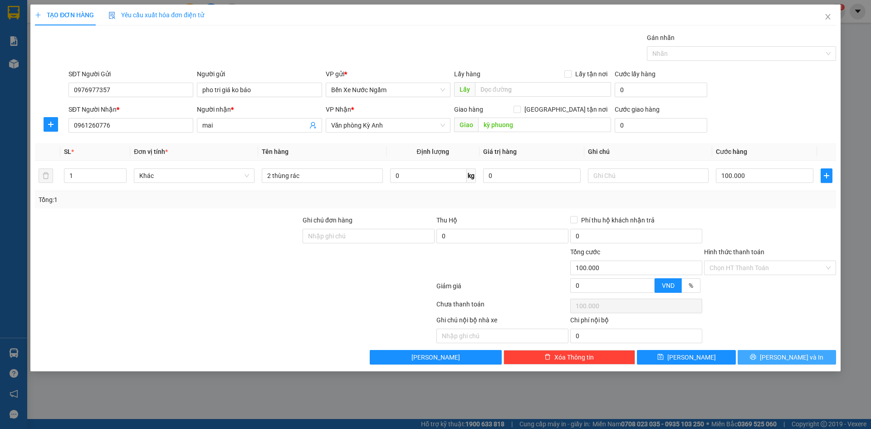
click at [762, 356] on button "[PERSON_NAME] và In" at bounding box center [787, 357] width 98 height 15
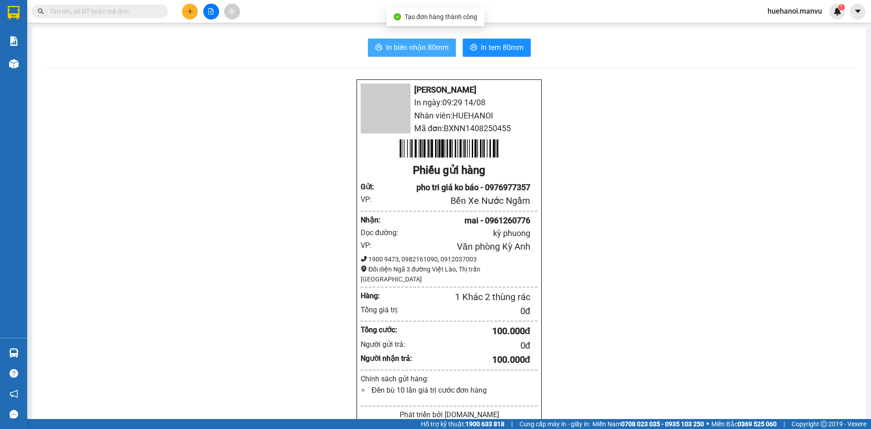
click at [429, 51] on span "In biên nhận 80mm" at bounding box center [417, 47] width 63 height 11
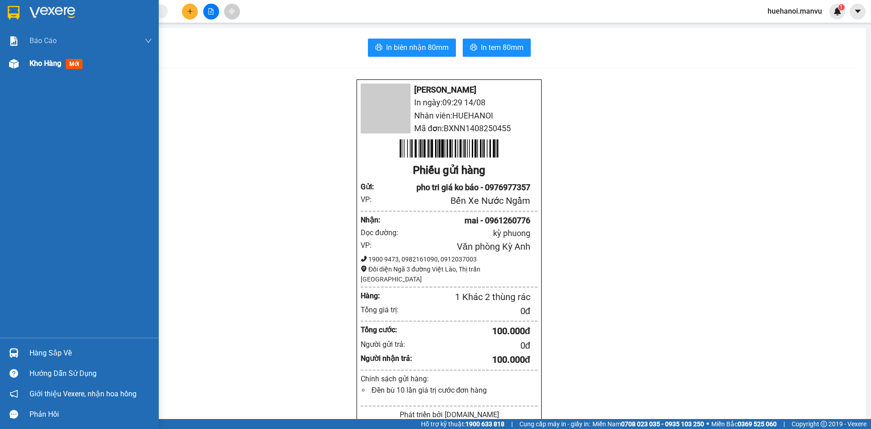
click at [35, 62] on span "Kho hàng" at bounding box center [45, 63] width 32 height 9
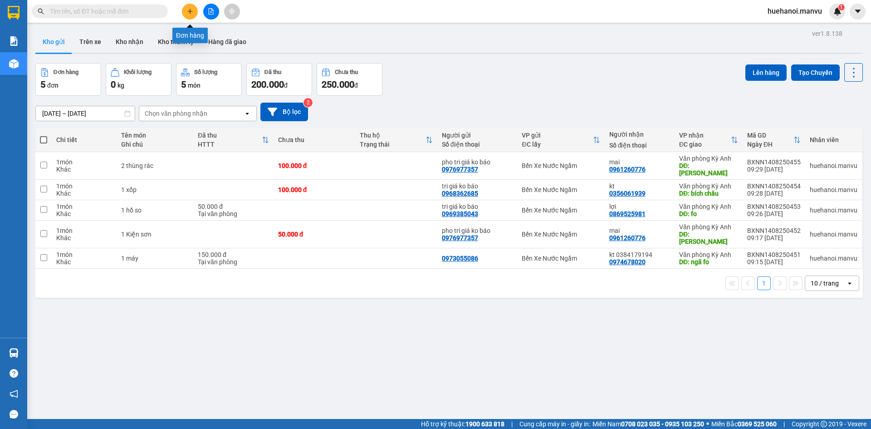
click at [191, 13] on icon "plus" at bounding box center [190, 11] width 6 height 6
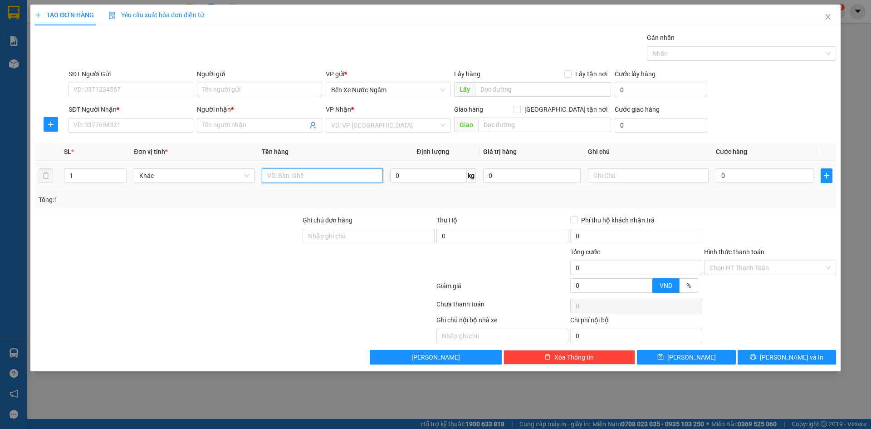
click at [301, 174] on input "text" at bounding box center [322, 175] width 121 height 15
type input "1 bọc đen nhỏ"
click at [114, 92] on input "SĐT Người Gửi" at bounding box center [130, 90] width 125 height 15
type input "0983818141"
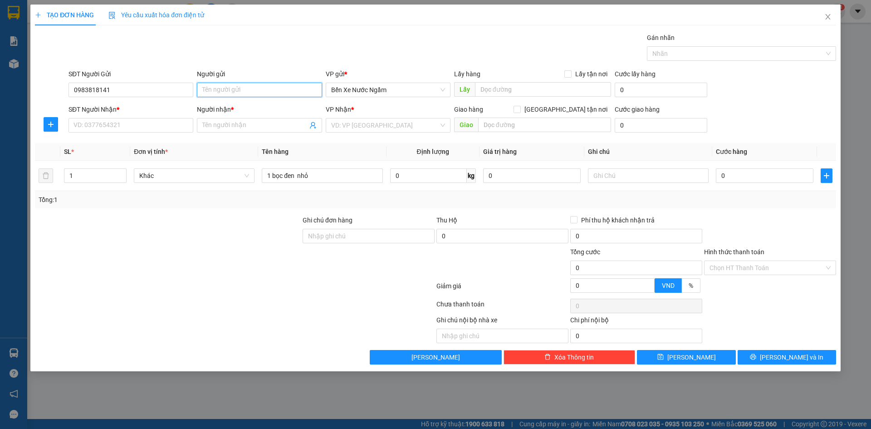
click at [250, 95] on input "Người gửi" at bounding box center [259, 90] width 125 height 15
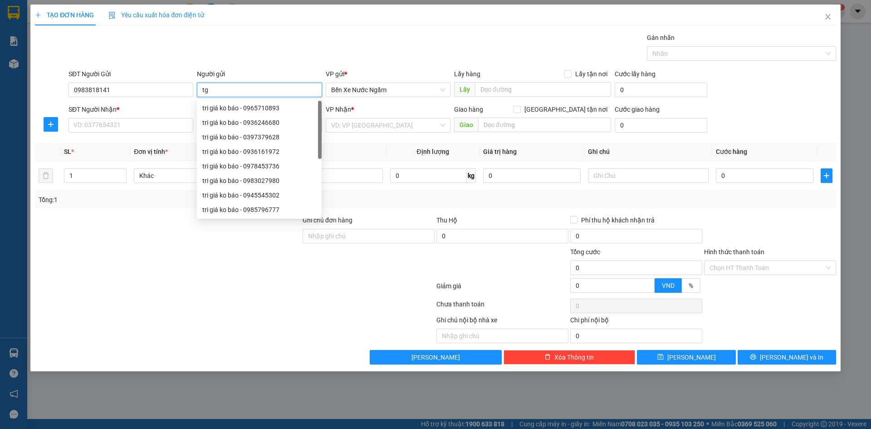
type input "t"
type input "tri giá ko báo"
click at [162, 122] on input "SĐT Người Nhận *" at bounding box center [130, 125] width 125 height 15
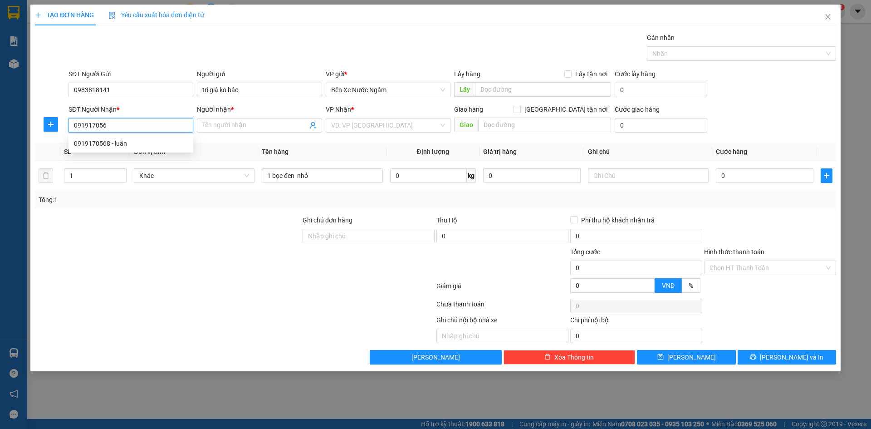
type input "0919170568"
click at [88, 144] on div "0919170568 - luân" at bounding box center [131, 143] width 114 height 10
type input "luân"
type input "cẩm vịnh"
type input "0919170568"
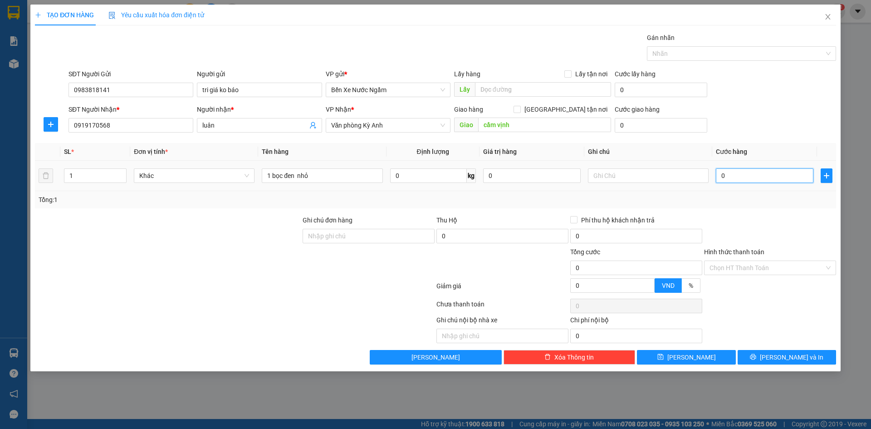
click at [754, 177] on input "0" at bounding box center [765, 175] width 98 height 15
type input "5"
type input "50"
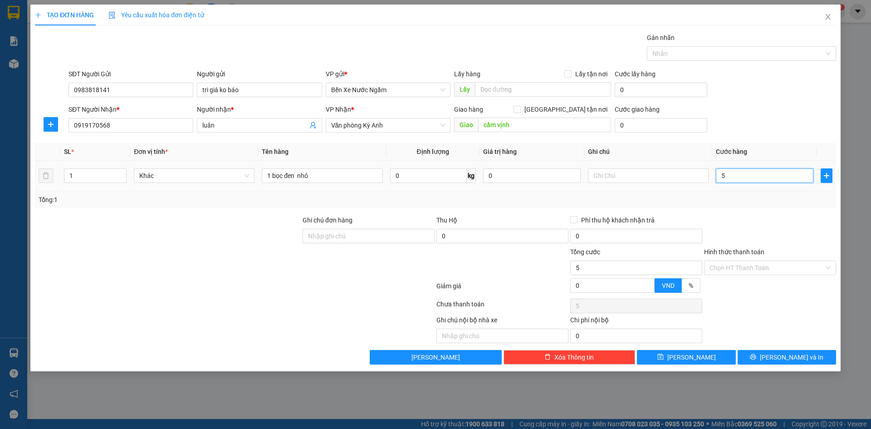
type input "50"
type input "500"
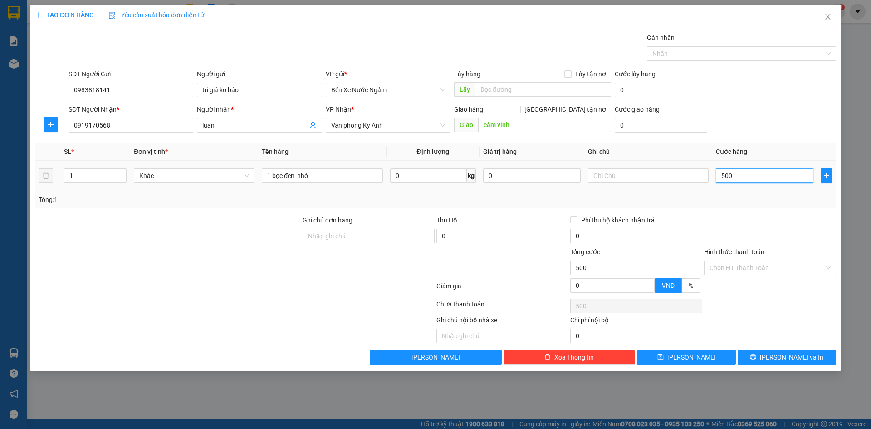
type input "5.000"
type input "50.000"
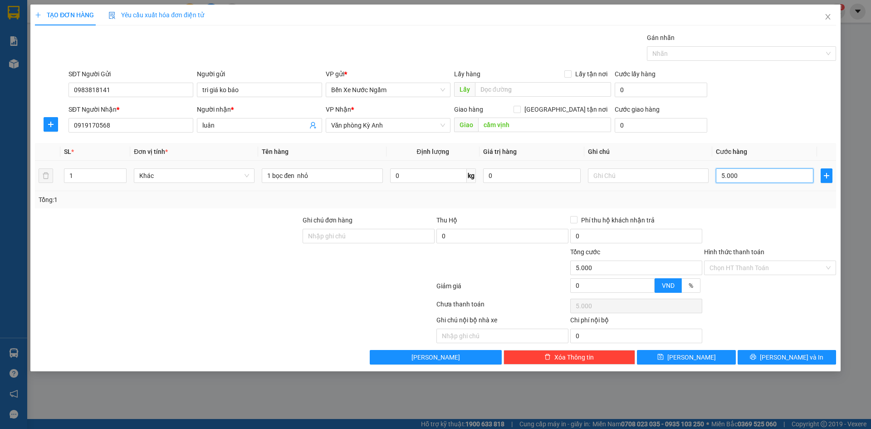
type input "50.000"
click at [755, 364] on button "[PERSON_NAME] và In" at bounding box center [787, 357] width 98 height 15
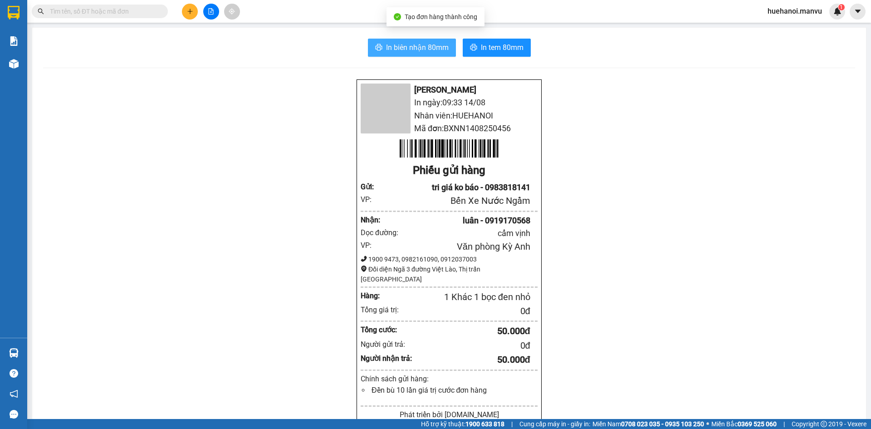
click at [439, 54] on button "In biên nhận 80mm" at bounding box center [412, 48] width 88 height 18
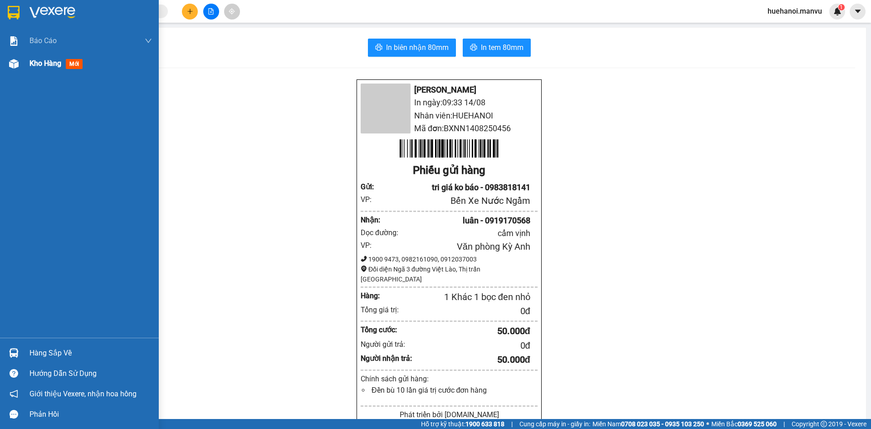
click at [42, 64] on span "Kho hàng" at bounding box center [45, 63] width 32 height 9
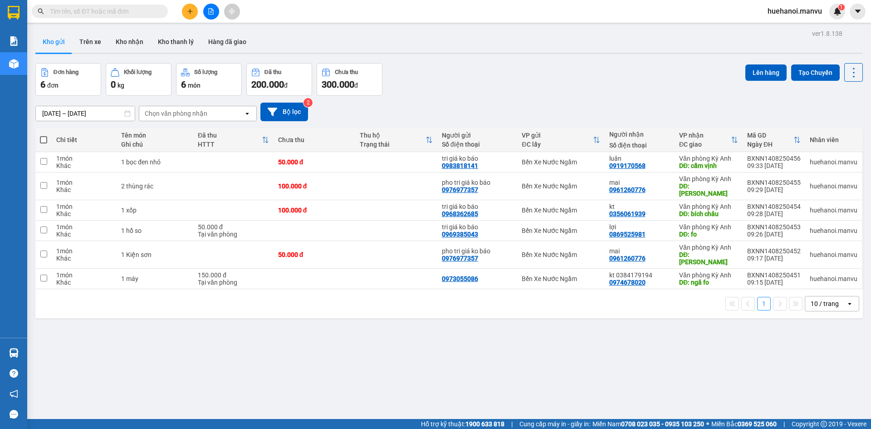
click at [39, 68] on button "Đơn hàng 6 đơn" at bounding box center [68, 79] width 66 height 33
click at [40, 68] on icon at bounding box center [44, 72] width 9 height 9
click at [190, 15] on button at bounding box center [190, 12] width 16 height 16
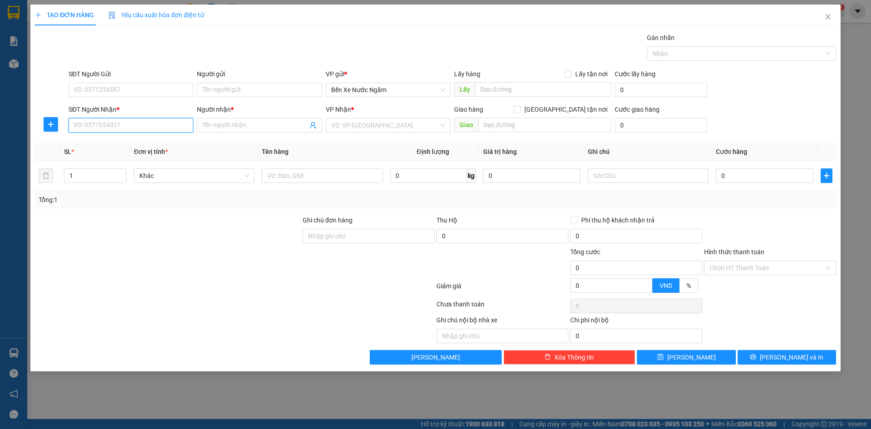
click at [130, 126] on input "SĐT Người Nhận *" at bounding box center [130, 125] width 125 height 15
type input "0989950283"
click at [114, 146] on div "0989950283 - tuấn" at bounding box center [131, 143] width 114 height 10
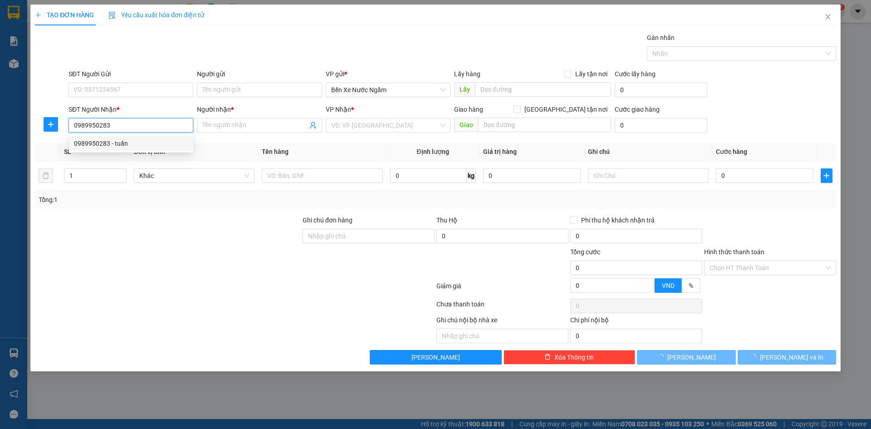
type input "tuấn"
type input "kỳ thinh"
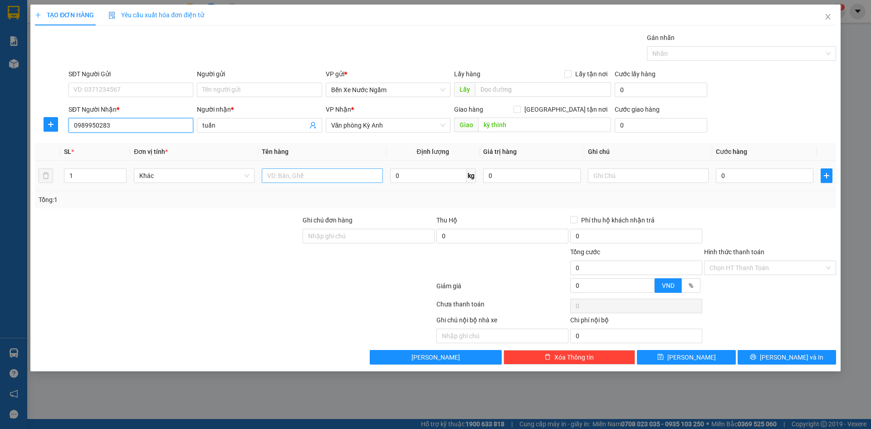
type input "0989950283"
click at [299, 176] on input "text" at bounding box center [322, 175] width 121 height 15
type input "1 Kiện dài"
click at [742, 181] on input "0" at bounding box center [765, 175] width 98 height 15
type input "1"
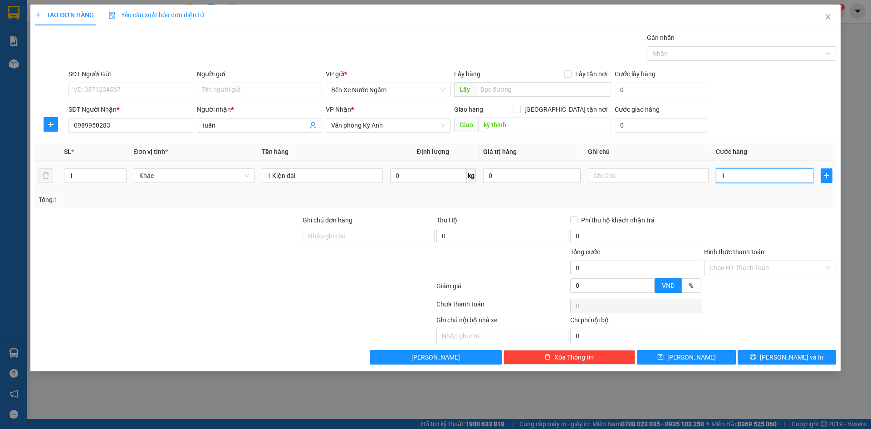
type input "1"
type input "10"
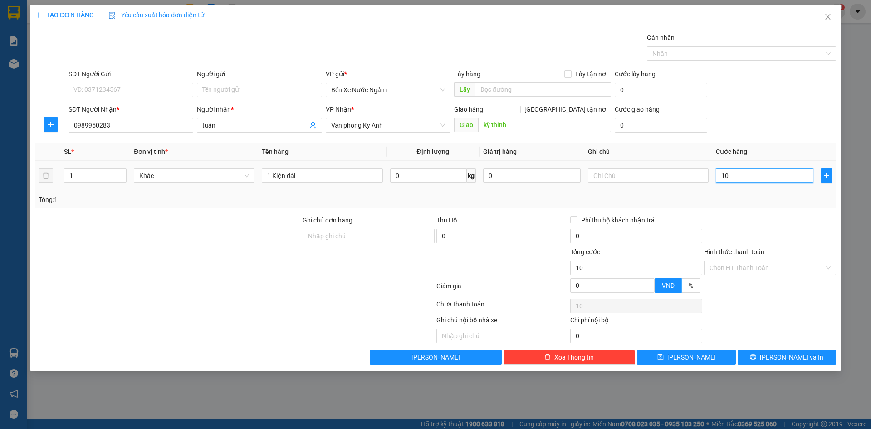
type input "100"
type input "1.000"
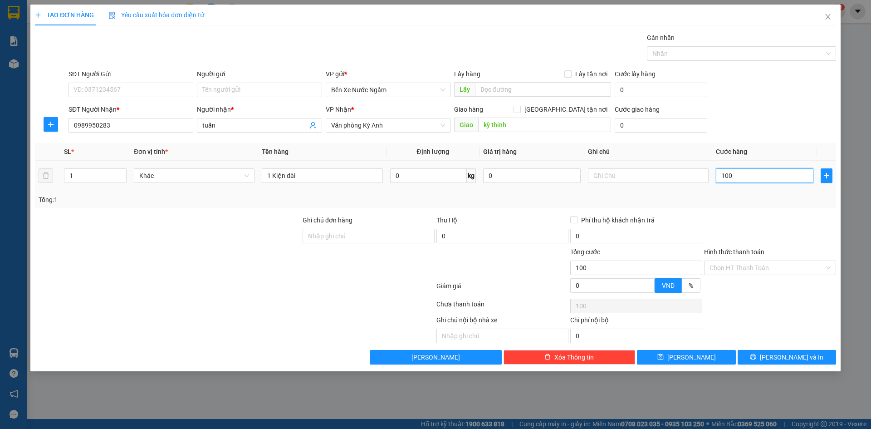
type input "1.000"
type input "10.000"
type input "100.000"
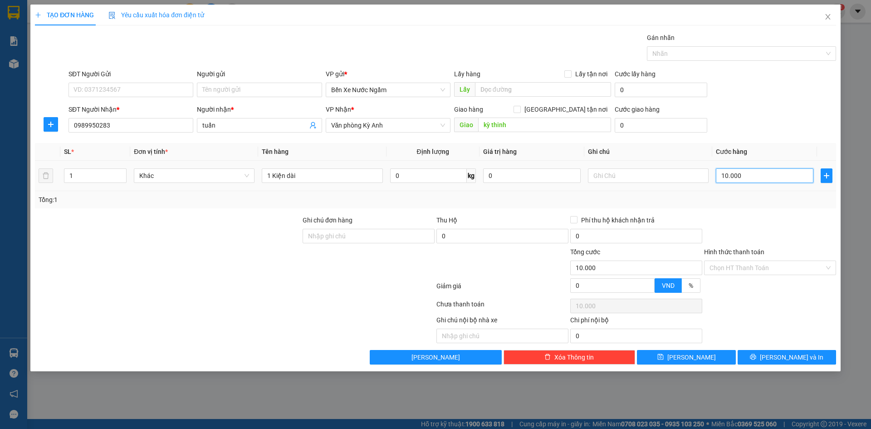
type input "100.000"
click at [126, 92] on input "SĐT Người Gửi" at bounding box center [130, 90] width 125 height 15
type input "0368789231"
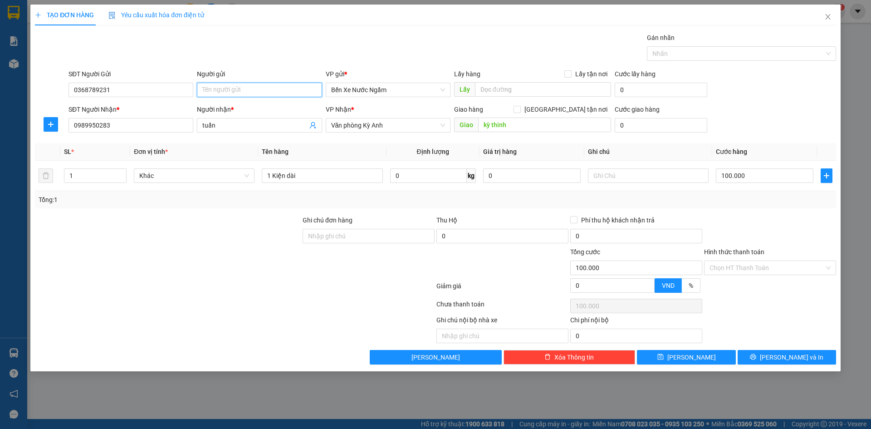
click at [205, 91] on input "Người gửi" at bounding box center [259, 90] width 125 height 15
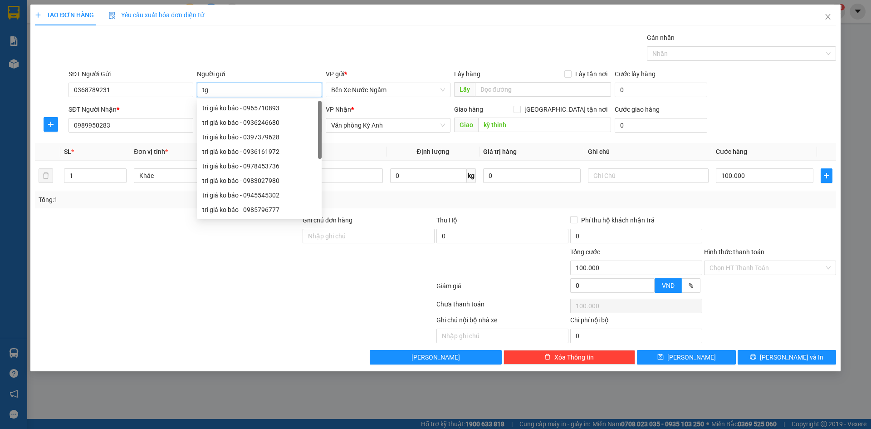
type input "t"
type input "tri giá ko báo"
click at [756, 357] on icon "printer" at bounding box center [753, 356] width 6 height 6
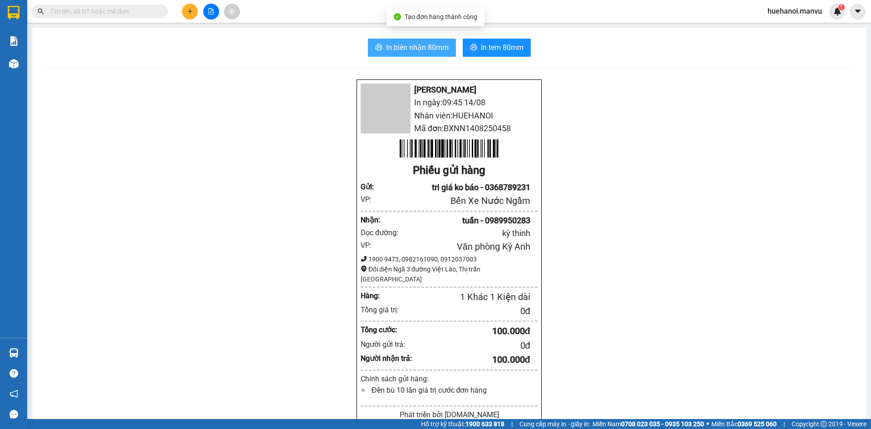
click at [435, 47] on span "In biên nhận 80mm" at bounding box center [417, 47] width 63 height 11
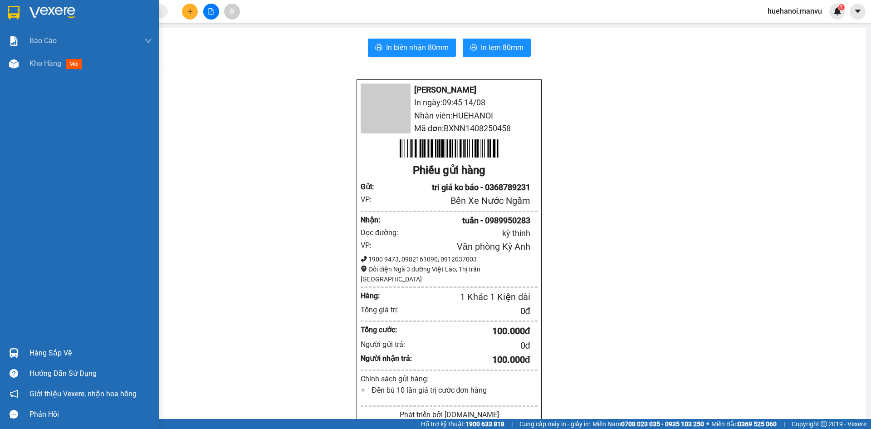
click at [43, 402] on div "Giới thiệu Vexere, nhận hoa hồng" at bounding box center [79, 393] width 159 height 20
click at [43, 66] on span "Kho hàng" at bounding box center [45, 63] width 32 height 9
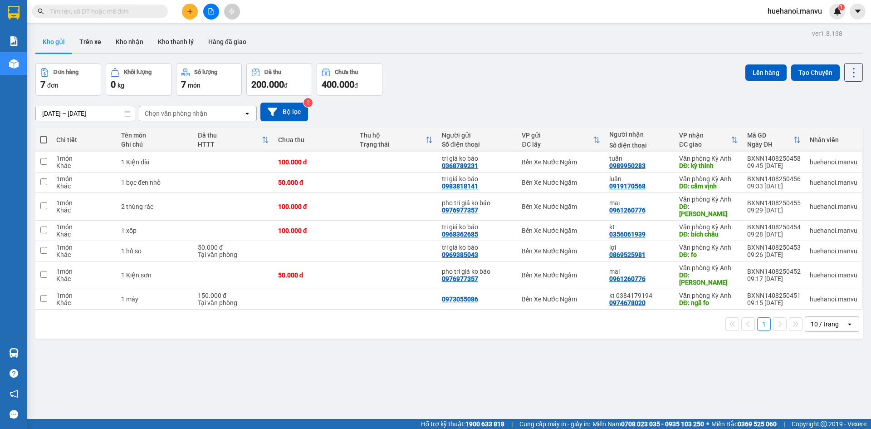
click at [185, 14] on button at bounding box center [190, 12] width 16 height 16
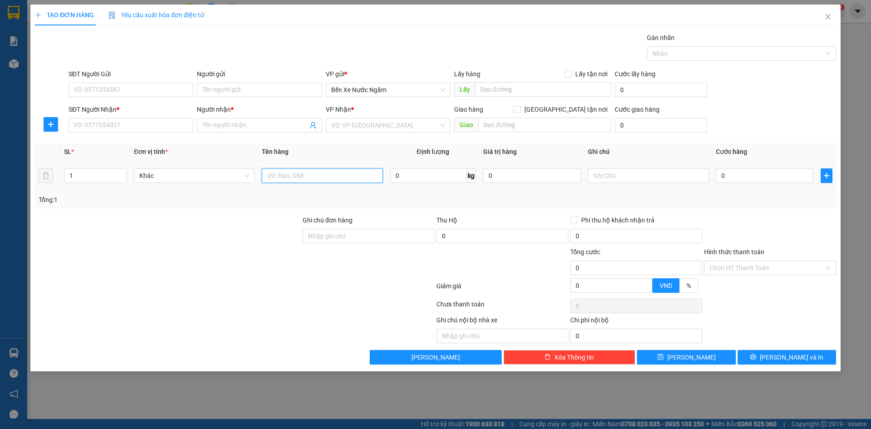
click at [304, 179] on input "text" at bounding box center [322, 175] width 121 height 15
type input "4 quả lốp"
click at [93, 127] on input "SĐT Người Nhận *" at bounding box center [130, 125] width 125 height 15
click at [94, 127] on input "6750" at bounding box center [130, 125] width 125 height 15
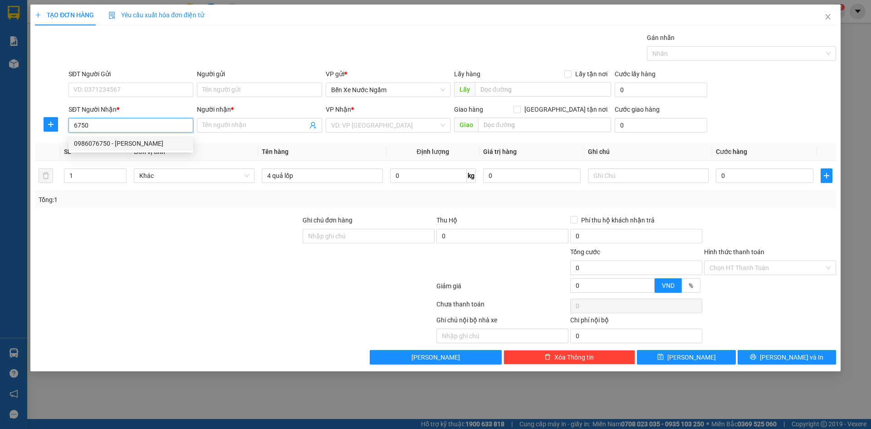
click at [110, 142] on div "0986076750 - [PERSON_NAME]" at bounding box center [131, 143] width 114 height 10
type input "0986076750"
type input "tuấn anh"
type input "hồng lĩnh"
type input "0986076750"
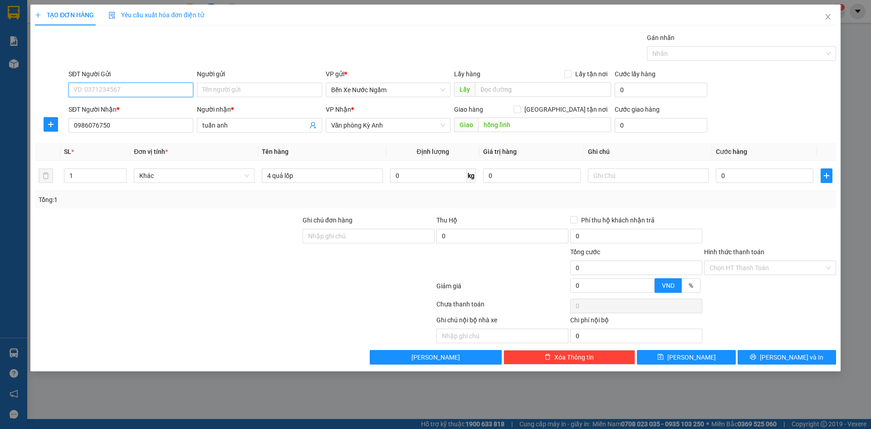
click at [123, 90] on input "SĐT Người Gửi" at bounding box center [130, 90] width 125 height 15
click at [113, 140] on div "02438268727 - tri giá ko báo" at bounding box center [131, 137] width 114 height 10
type input "02438268727"
click at [248, 89] on input "tri giá ko báo" at bounding box center [259, 90] width 125 height 15
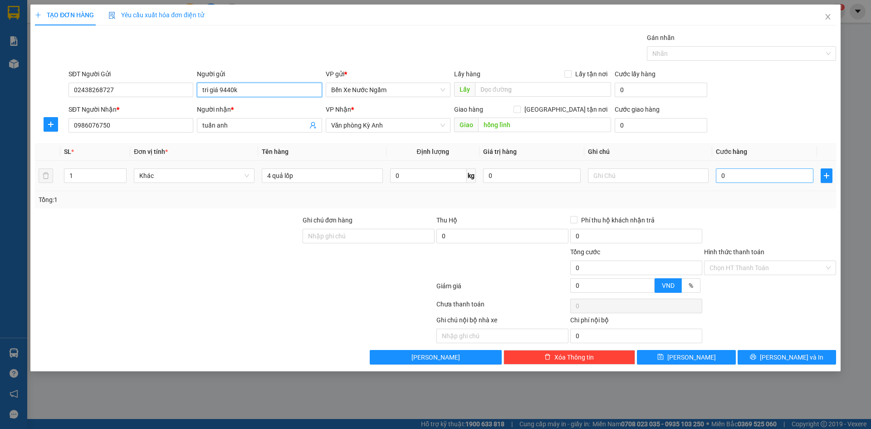
type input "tri giá 9440k"
click at [753, 178] on input "0" at bounding box center [765, 175] width 98 height 15
type input "2"
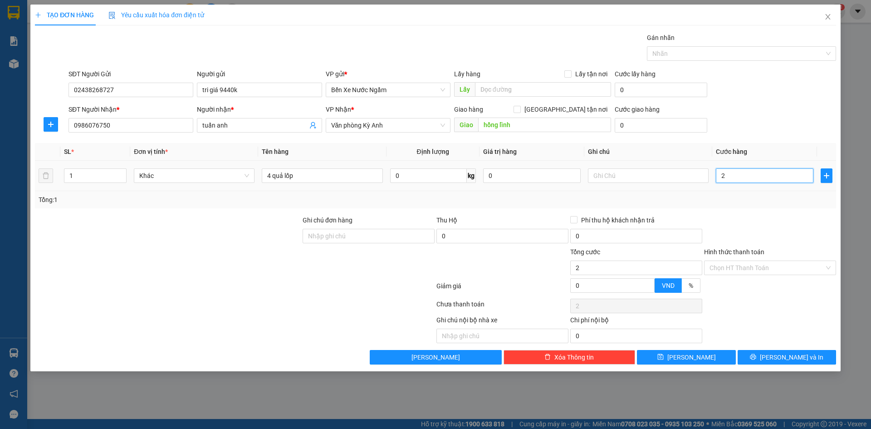
type input "20"
type input "200"
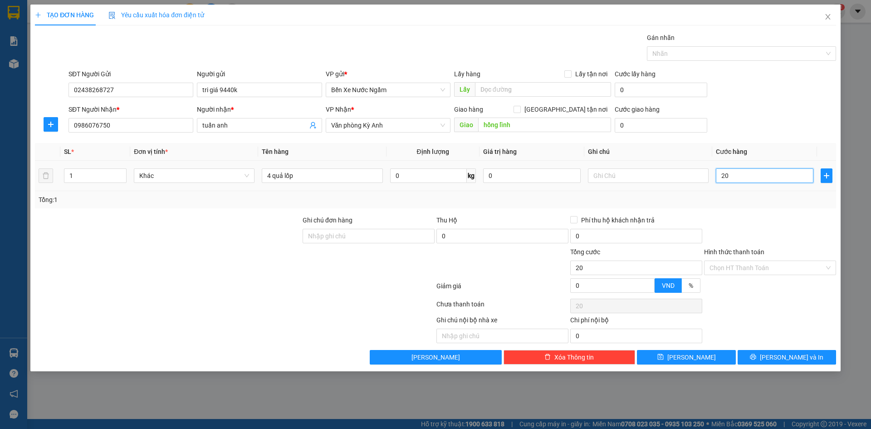
type input "200"
type input "2.000"
click at [763, 360] on button "[PERSON_NAME] và In" at bounding box center [787, 357] width 98 height 15
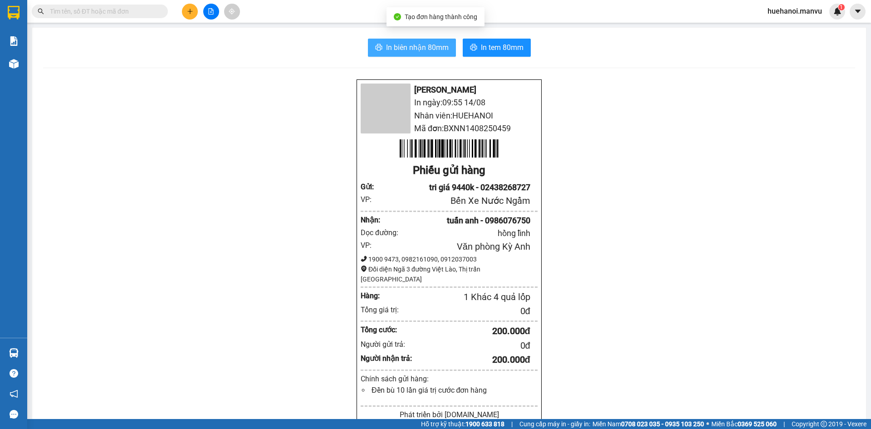
click at [439, 53] on span "In biên nhận 80mm" at bounding box center [417, 47] width 63 height 11
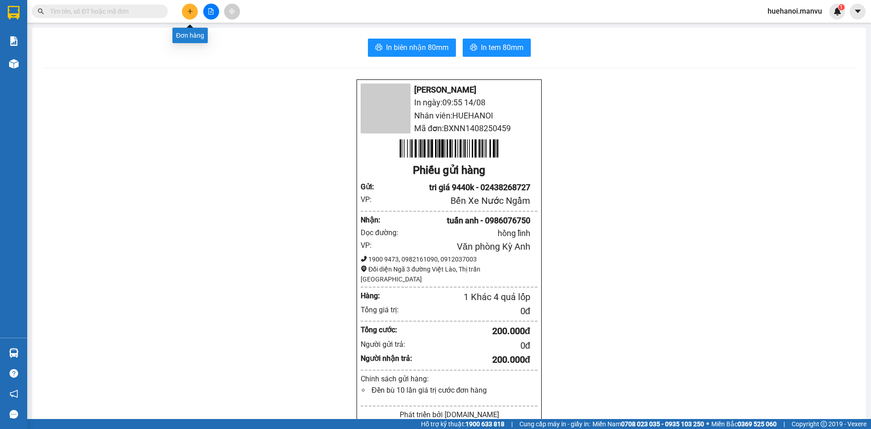
click at [187, 14] on icon "plus" at bounding box center [190, 11] width 6 height 6
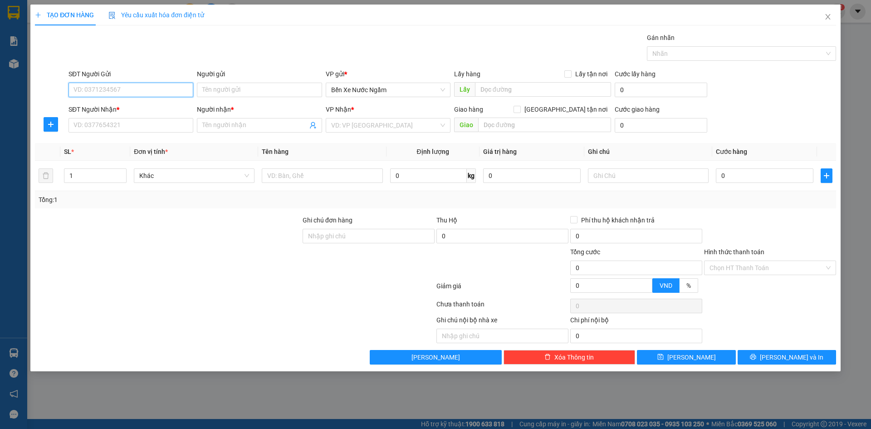
click at [141, 95] on input "SĐT Người Gửi" at bounding box center [130, 90] width 125 height 15
click at [146, 93] on input "0966018193" at bounding box center [130, 90] width 125 height 15
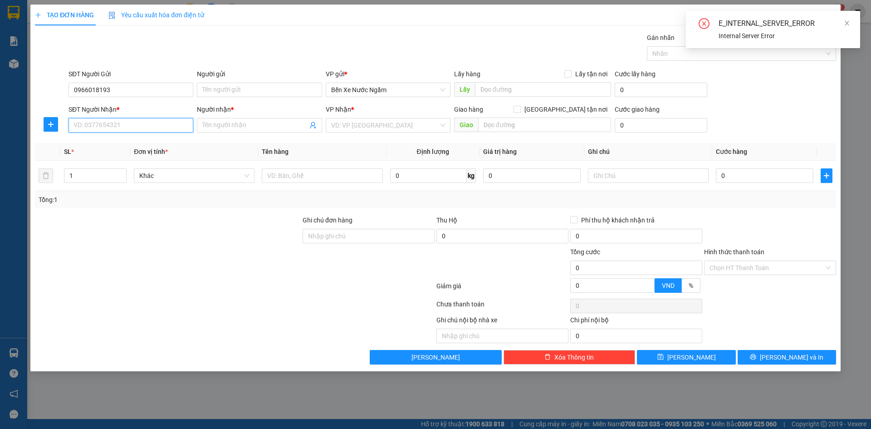
click at [139, 129] on input "SĐT Người Nhận *" at bounding box center [130, 125] width 125 height 15
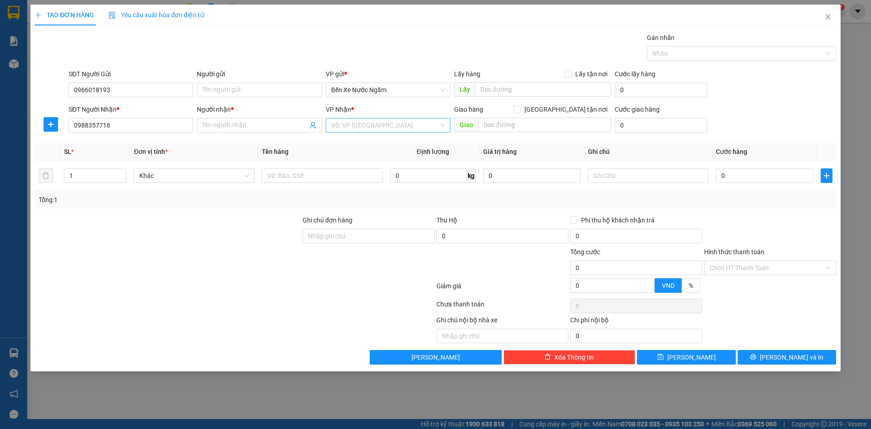
click at [338, 122] on input "search" at bounding box center [385, 125] width 108 height 14
click at [355, 185] on div "Văn phòng Kỳ Anh" at bounding box center [388, 187] width 114 height 10
click at [298, 180] on input "text" at bounding box center [322, 175] width 121 height 15
click at [215, 123] on input "Người nhận *" at bounding box center [254, 125] width 105 height 10
click at [547, 128] on input "text" at bounding box center [544, 124] width 133 height 15
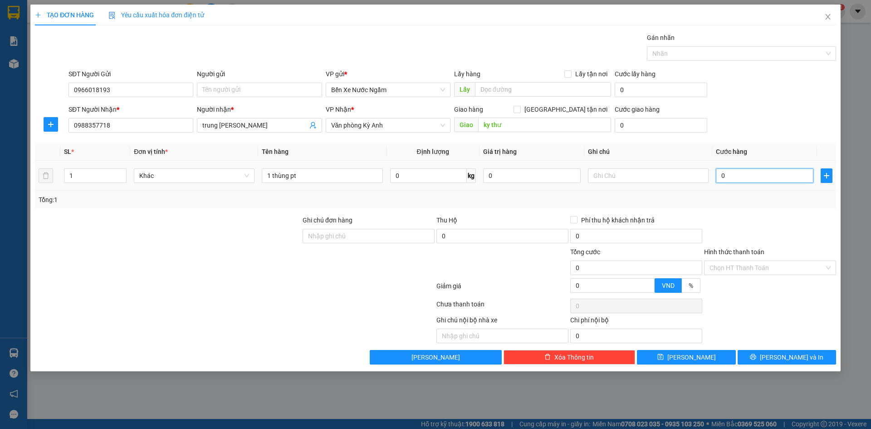
click at [738, 171] on input "0" at bounding box center [765, 175] width 98 height 15
click at [752, 353] on button "[PERSON_NAME] và In" at bounding box center [787, 357] width 98 height 15
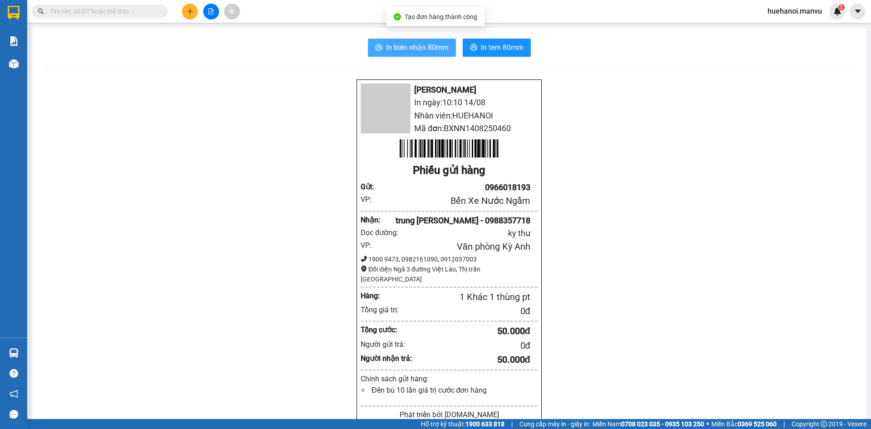
click at [430, 47] on span "In biên nhận 80mm" at bounding box center [417, 47] width 63 height 11
